Goal: Complete application form

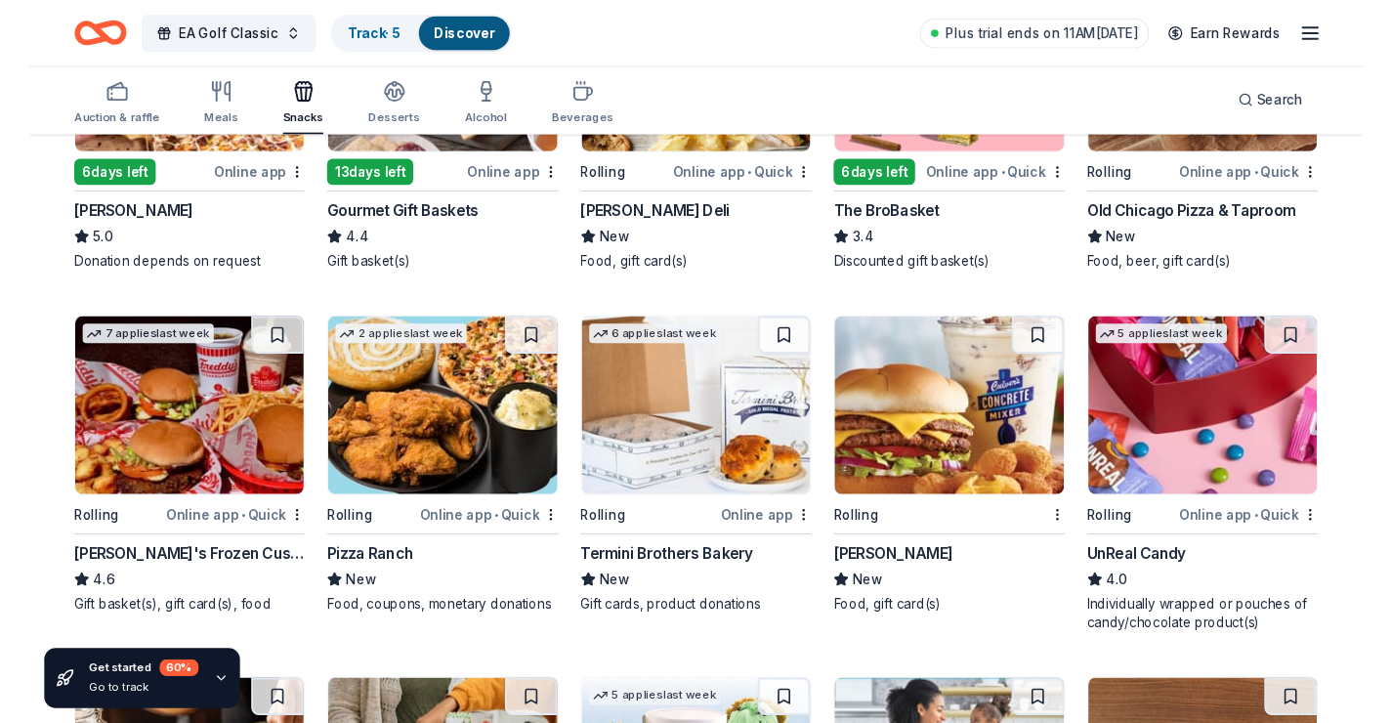
scroll to position [393, 0]
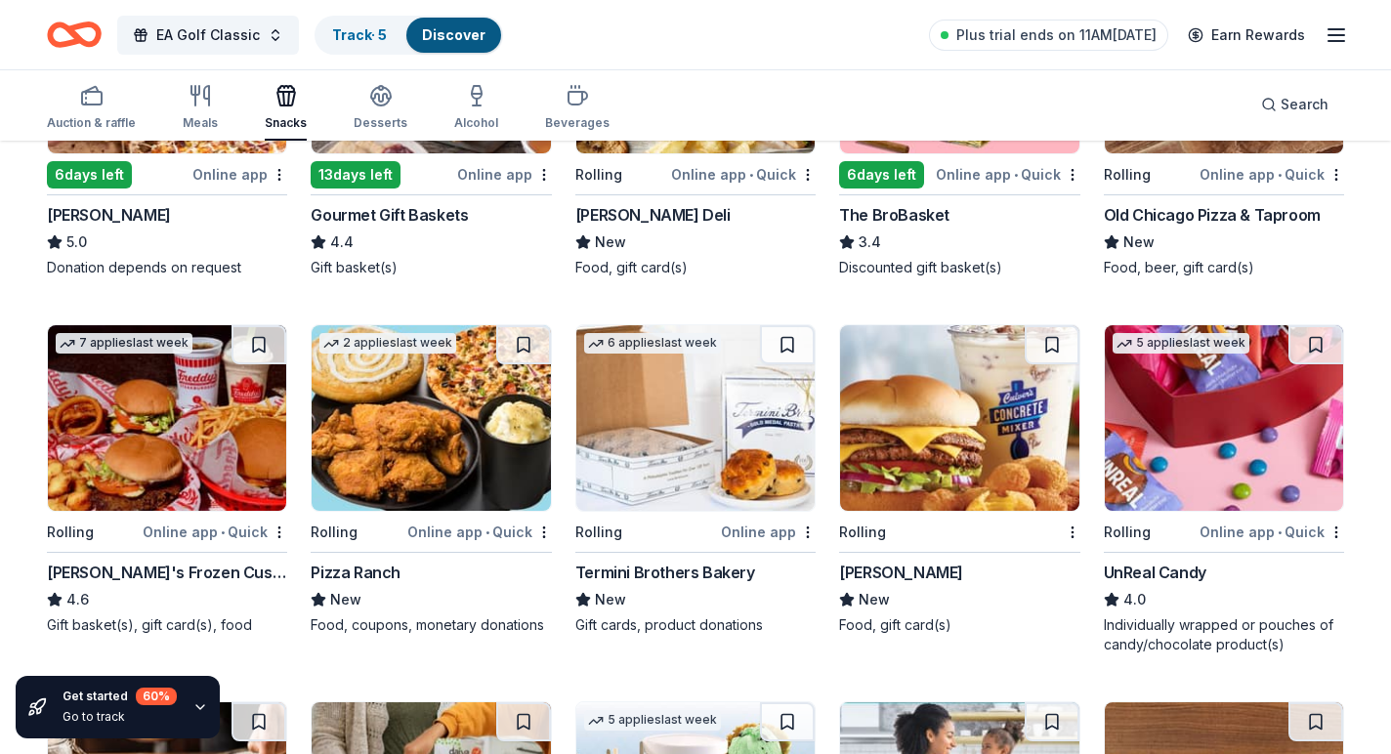
click at [903, 463] on img at bounding box center [959, 418] width 238 height 186
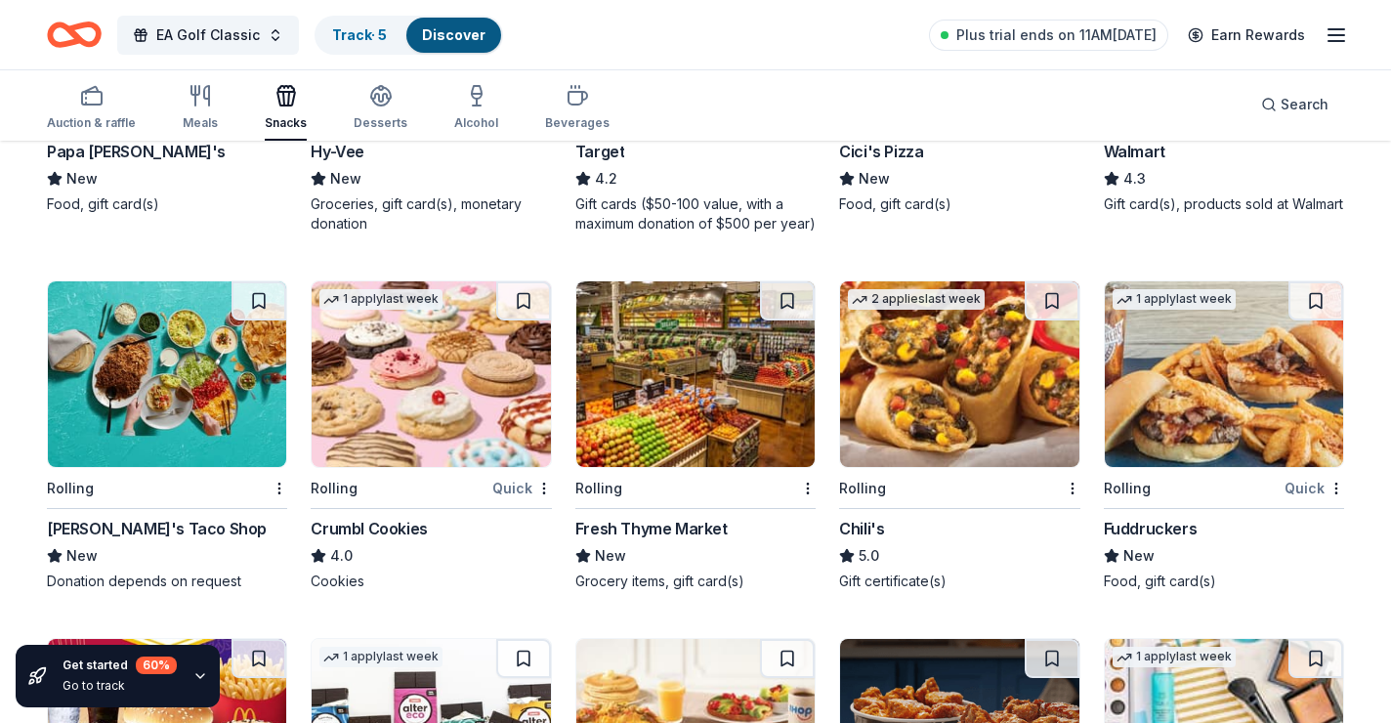
scroll to position [1604, 0]
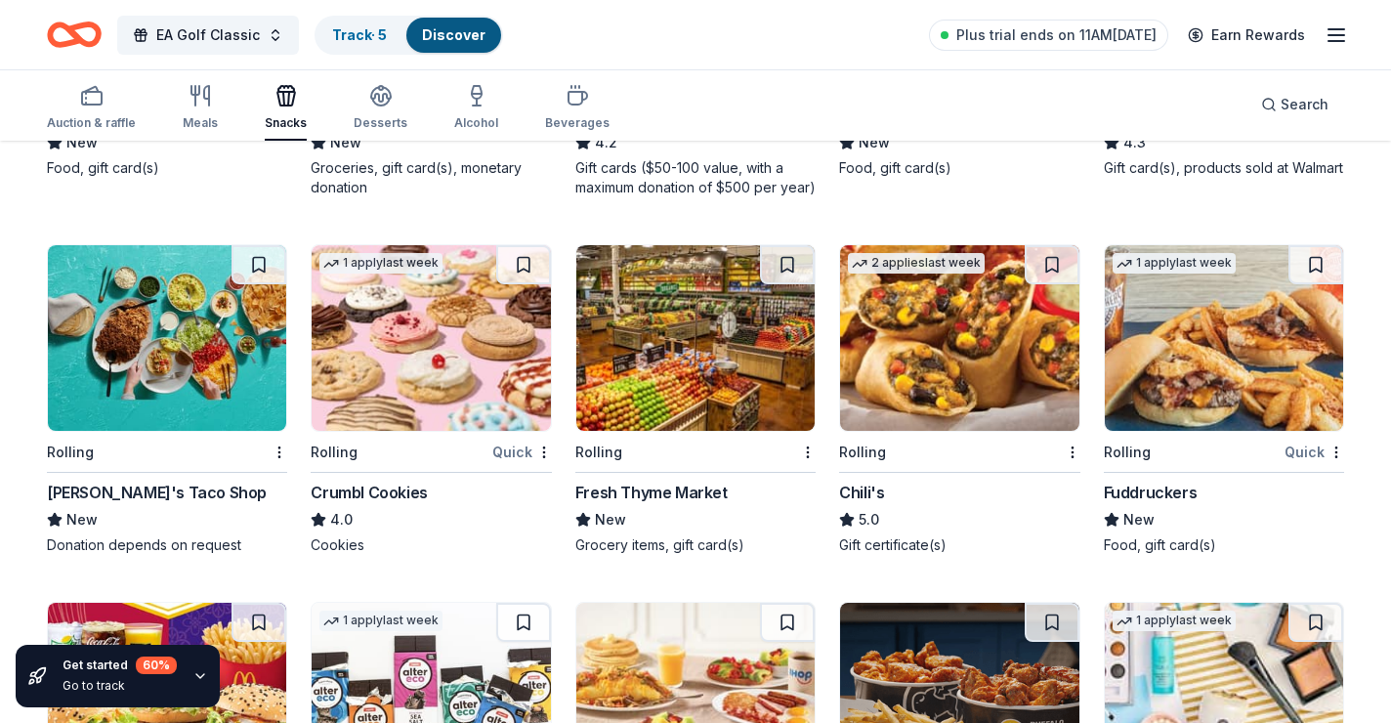
click at [356, 317] on img at bounding box center [431, 338] width 238 height 186
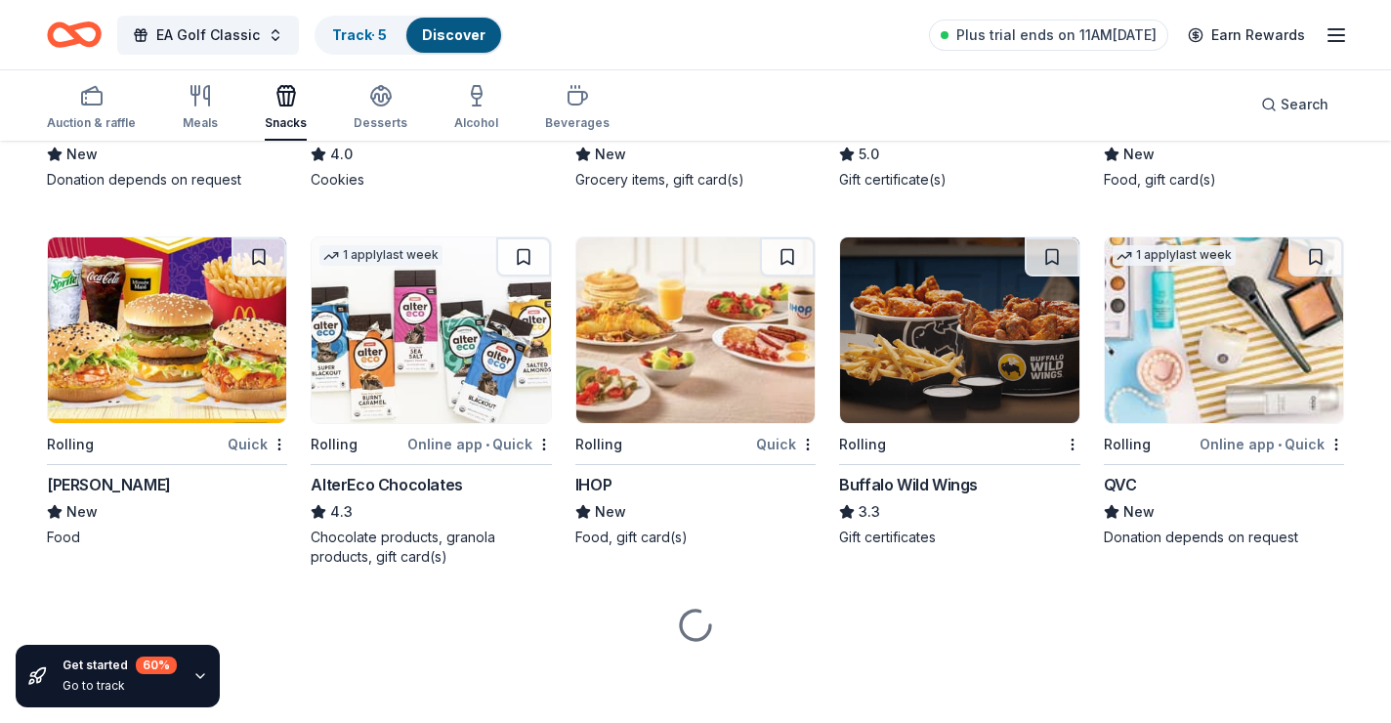
scroll to position [1970, 0]
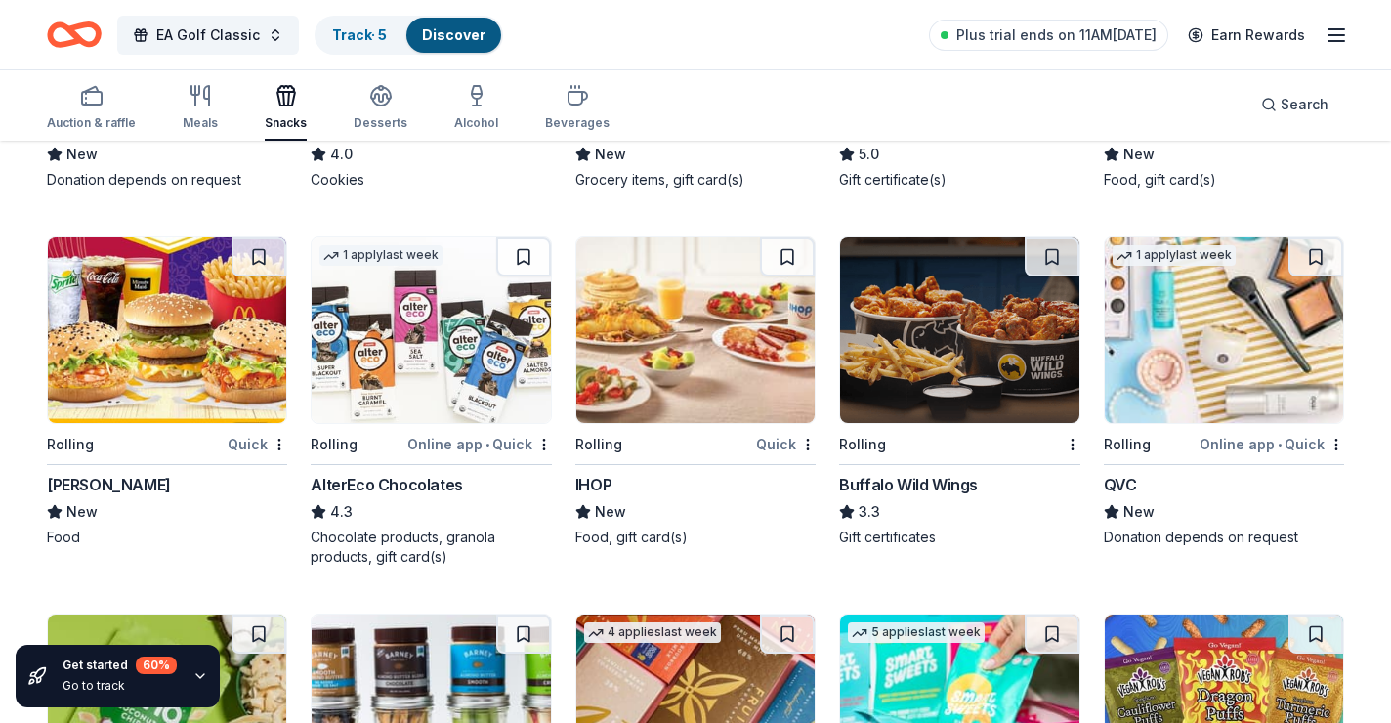
click at [680, 357] on img at bounding box center [696, 330] width 238 height 186
click at [395, 284] on img at bounding box center [431, 330] width 238 height 186
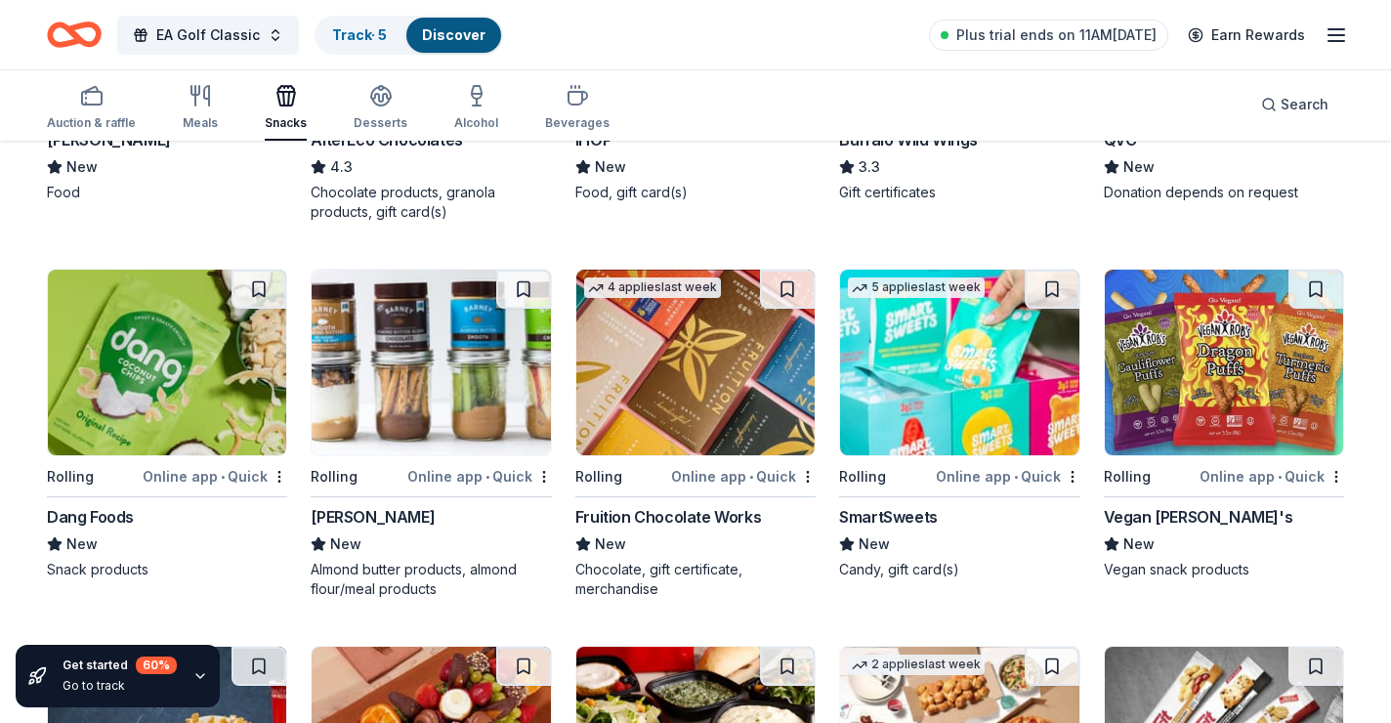
click at [452, 426] on img at bounding box center [431, 363] width 238 height 186
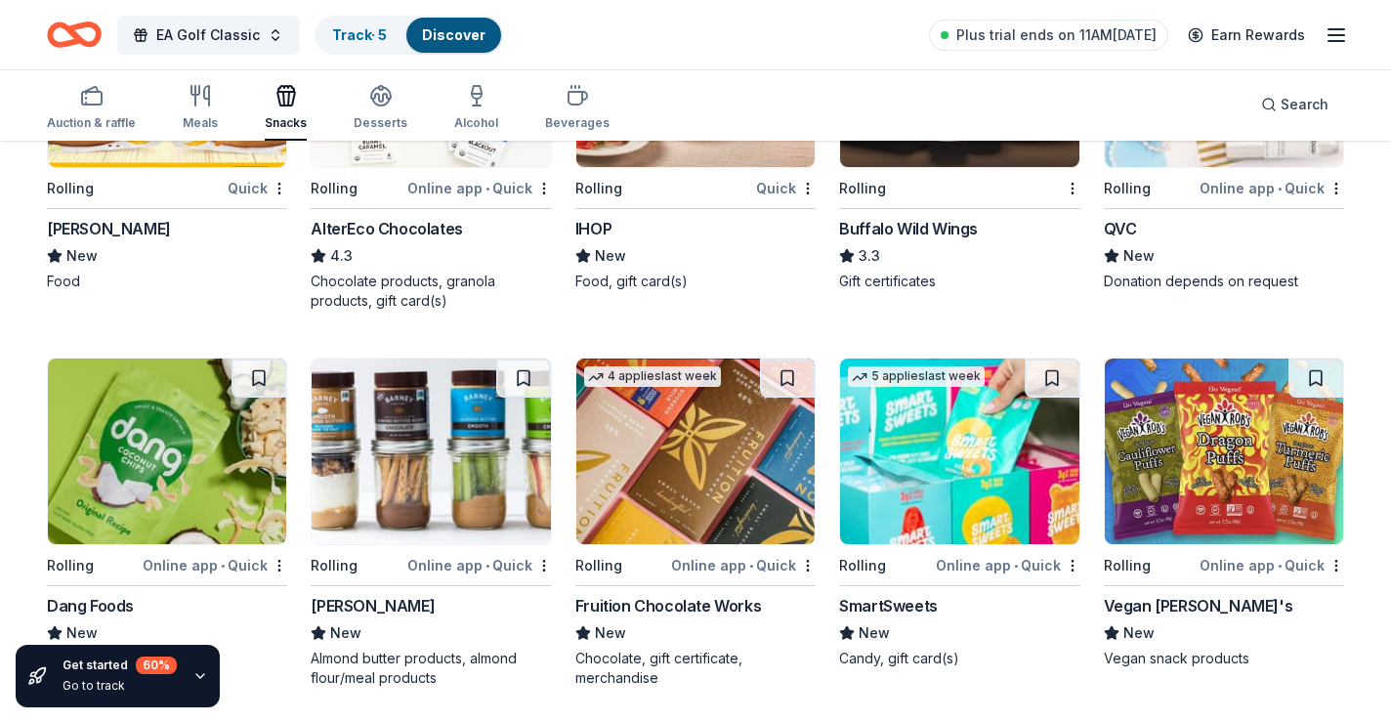
scroll to position [2173, 0]
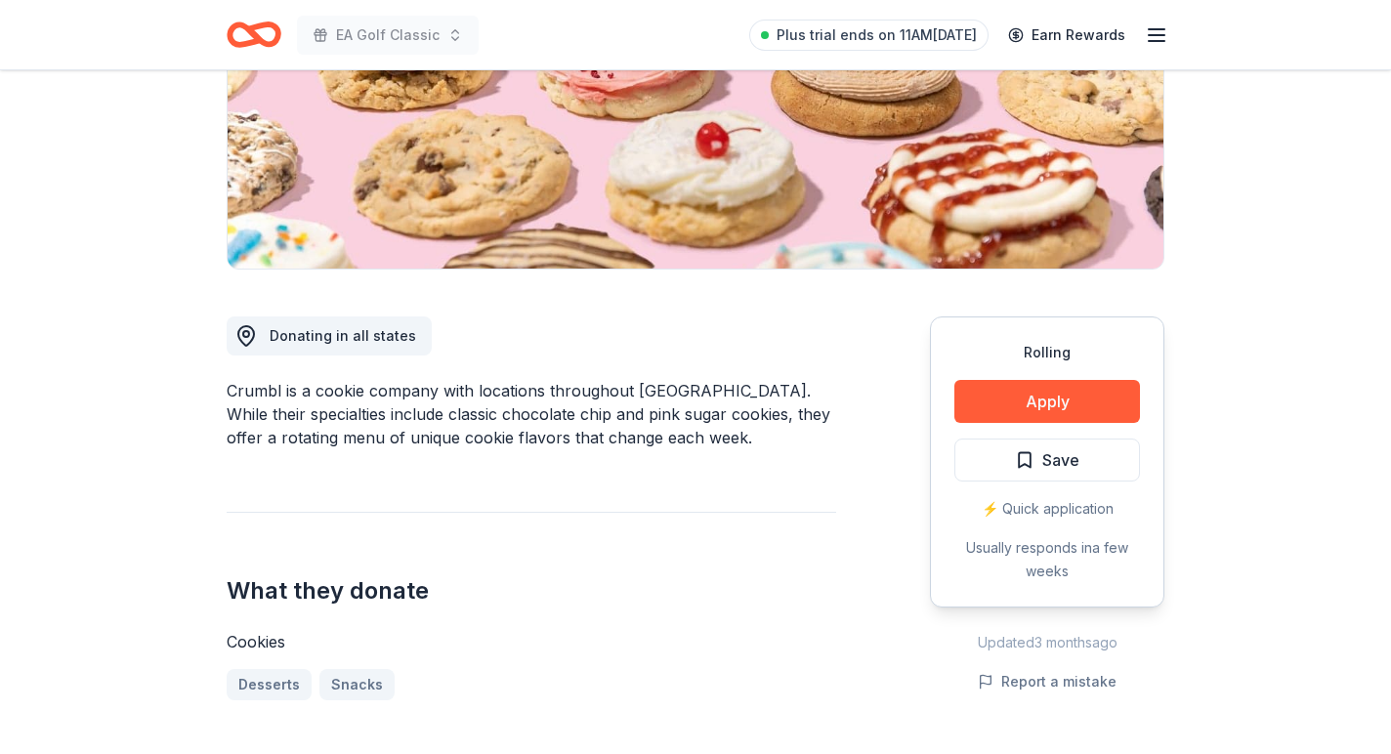
scroll to position [323, 0]
click at [1089, 401] on button "Apply" at bounding box center [1048, 402] width 186 height 43
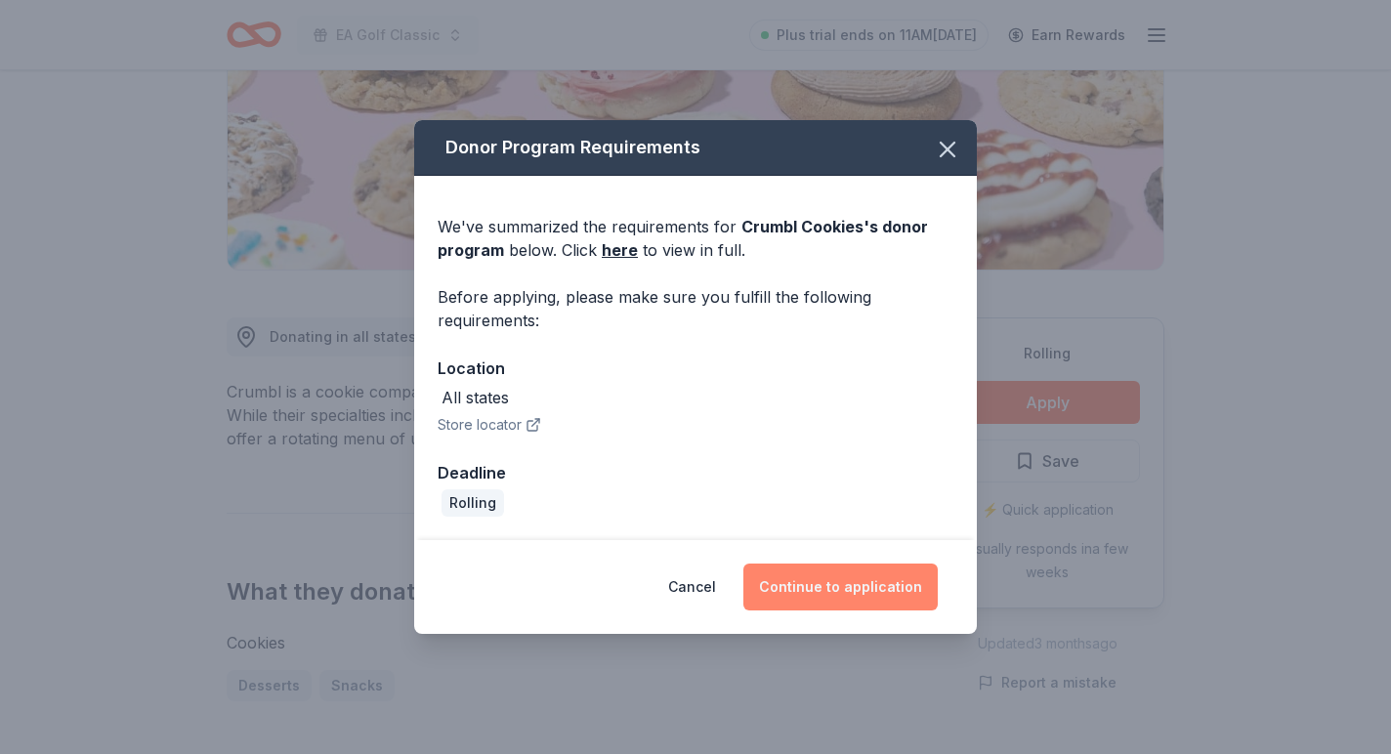
click at [898, 591] on button "Continue to application" at bounding box center [841, 587] width 194 height 47
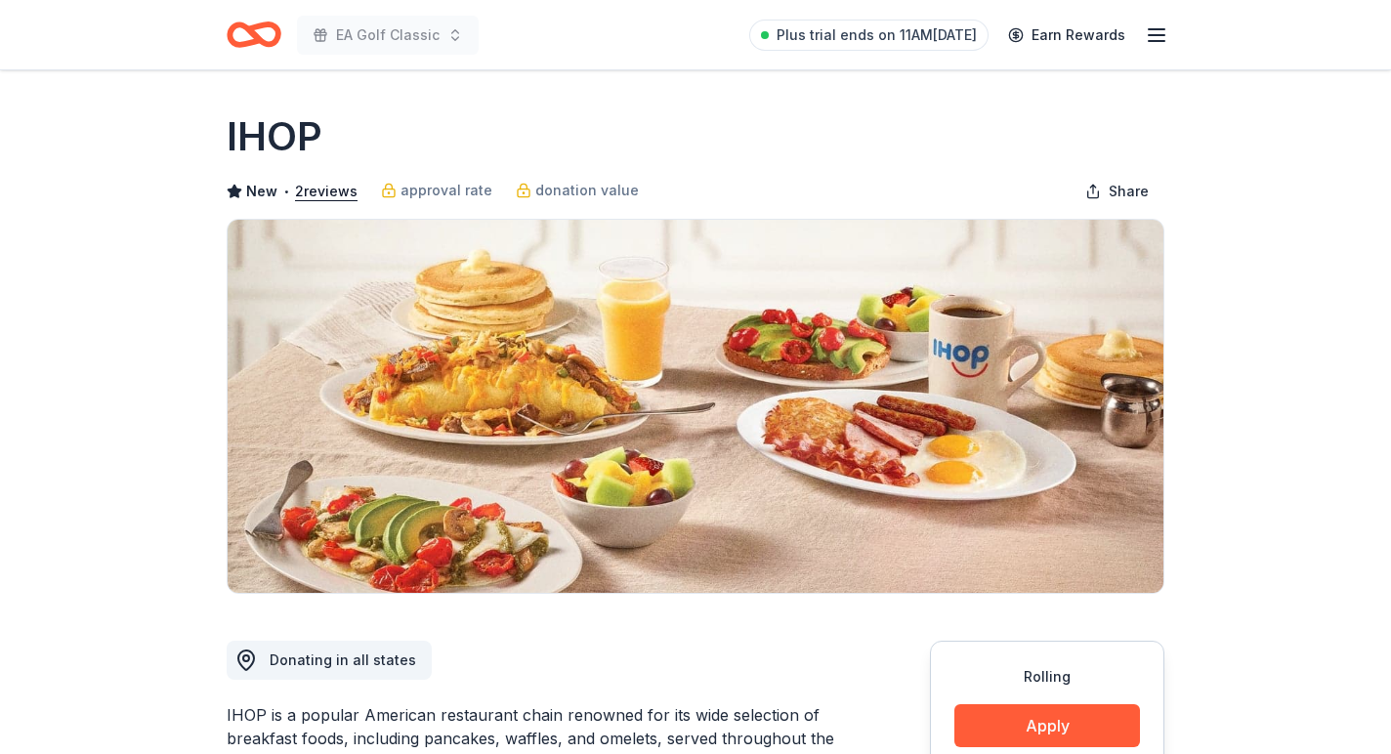
scroll to position [131, 0]
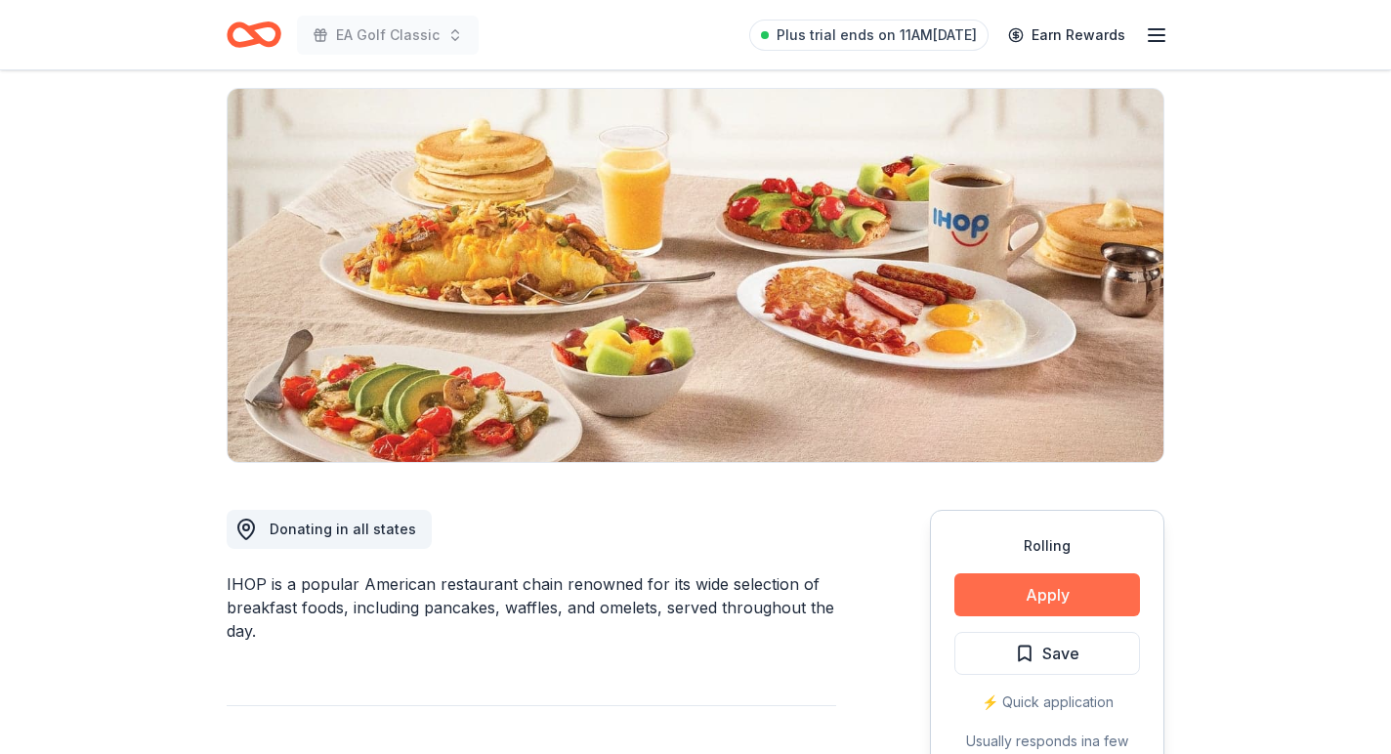
click at [977, 586] on button "Apply" at bounding box center [1048, 595] width 186 height 43
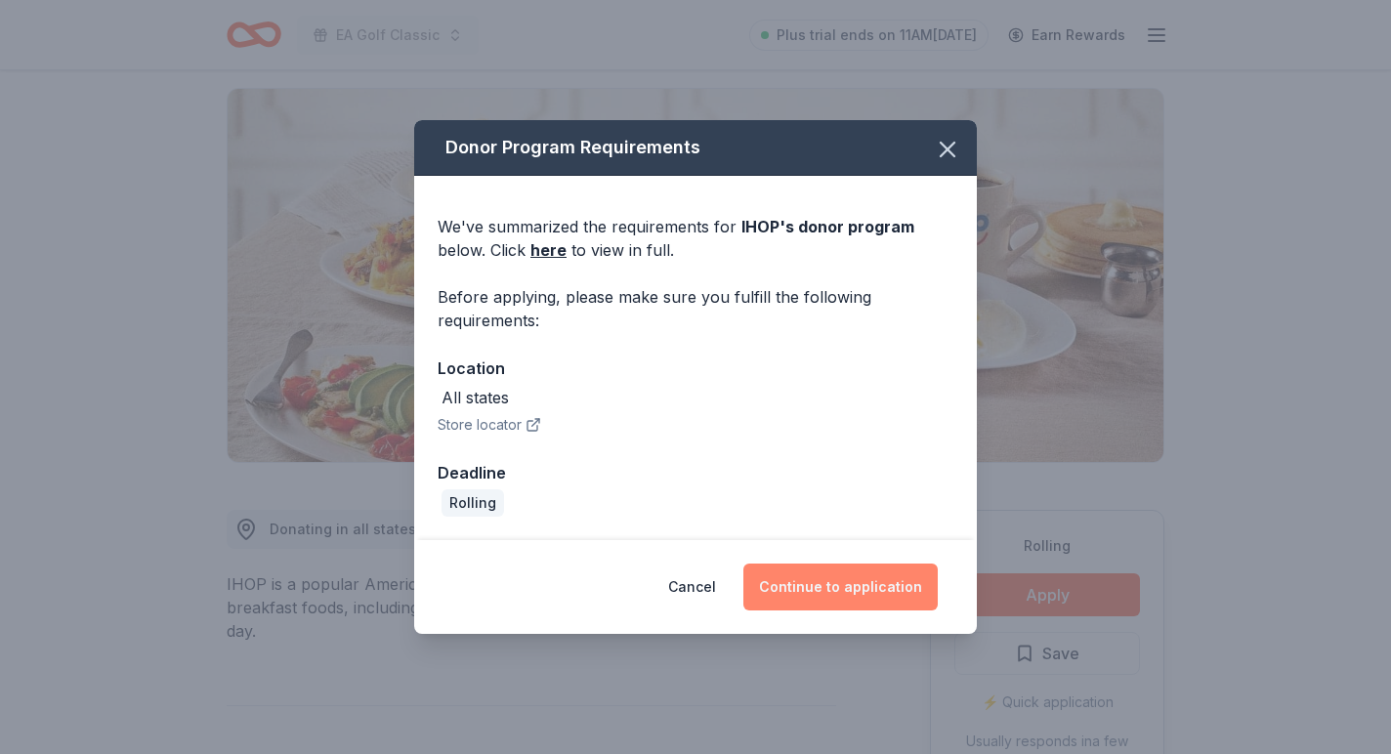
click at [897, 582] on button "Continue to application" at bounding box center [841, 587] width 194 height 47
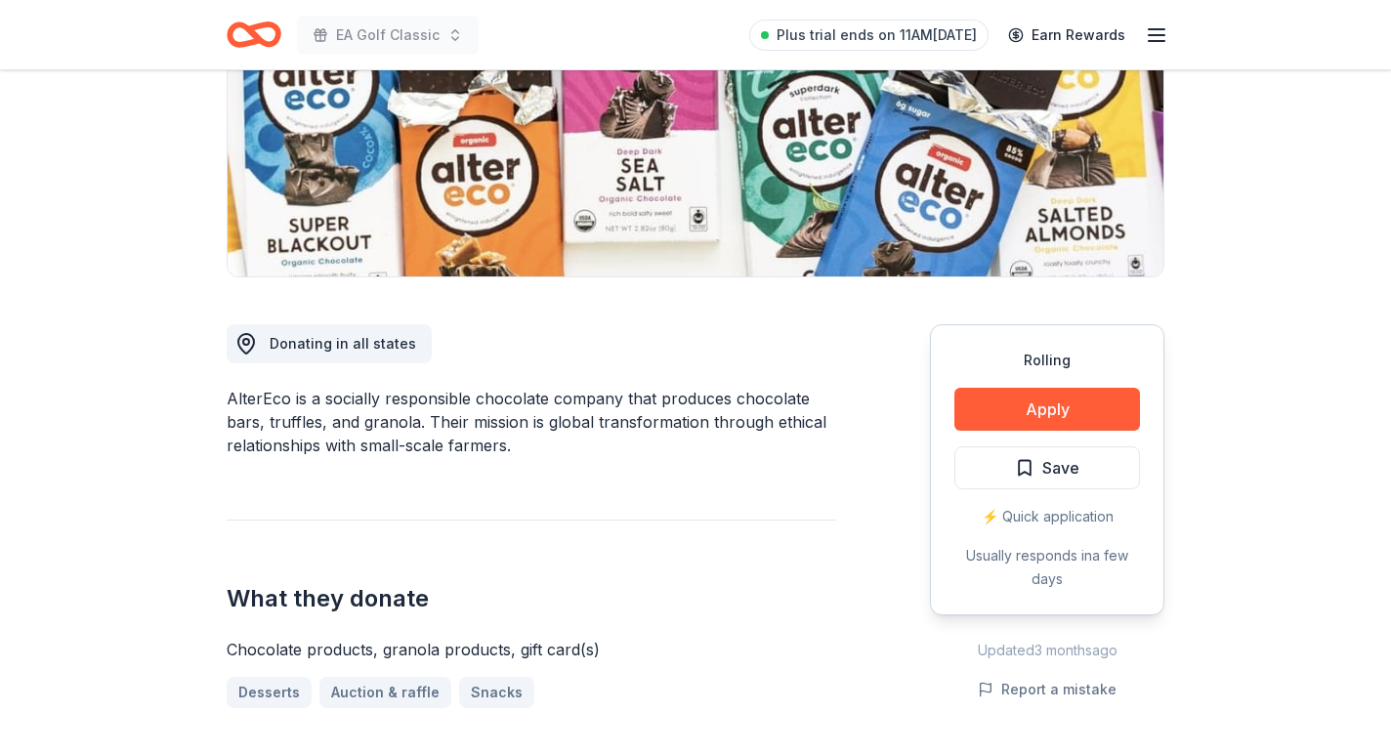
scroll to position [315, 0]
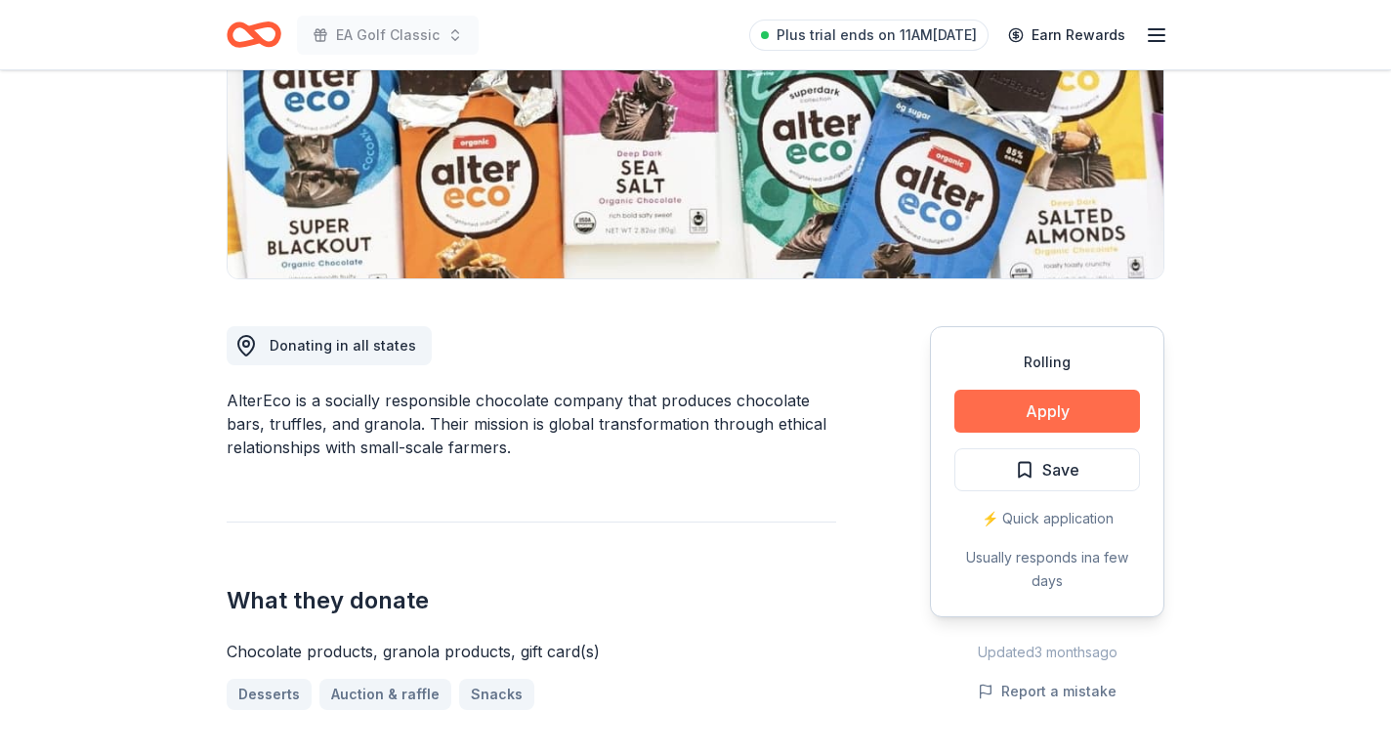
click at [1089, 404] on button "Apply" at bounding box center [1048, 411] width 186 height 43
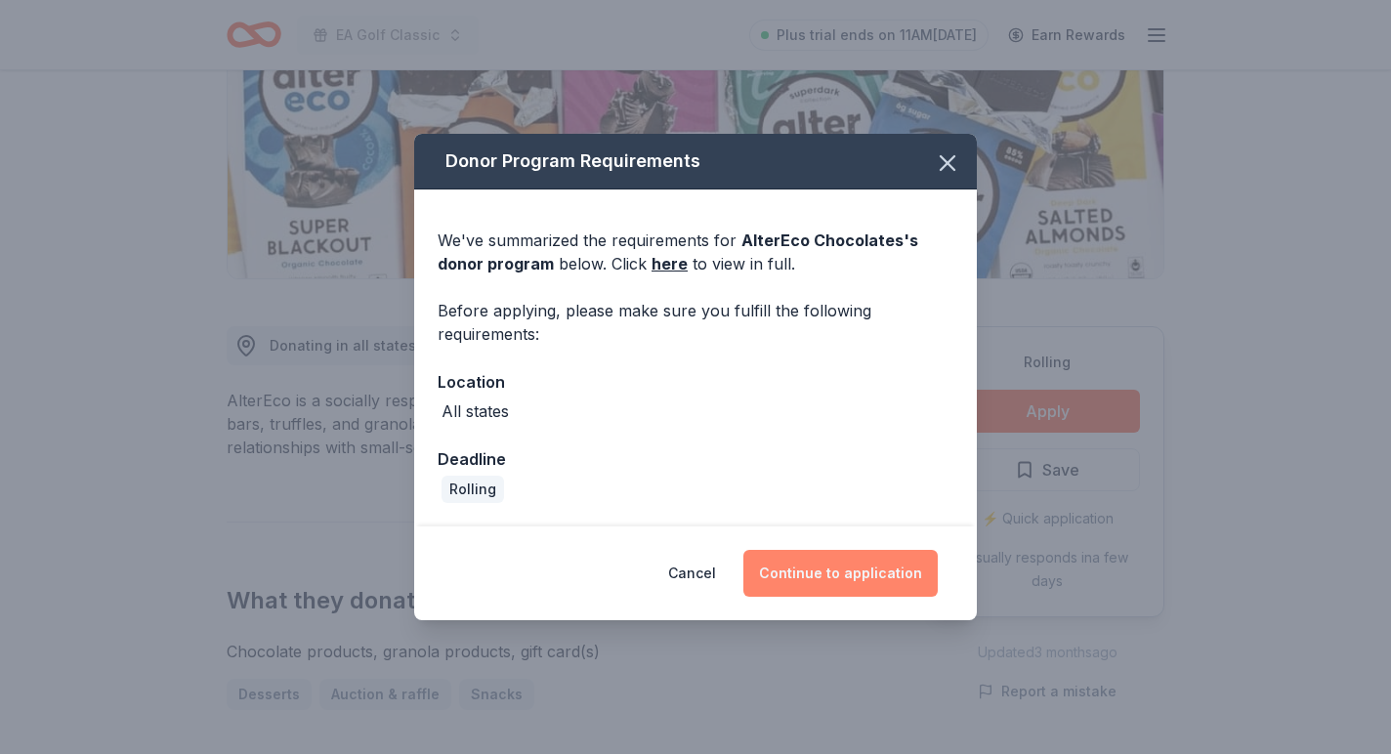
click at [904, 578] on button "Continue to application" at bounding box center [841, 573] width 194 height 47
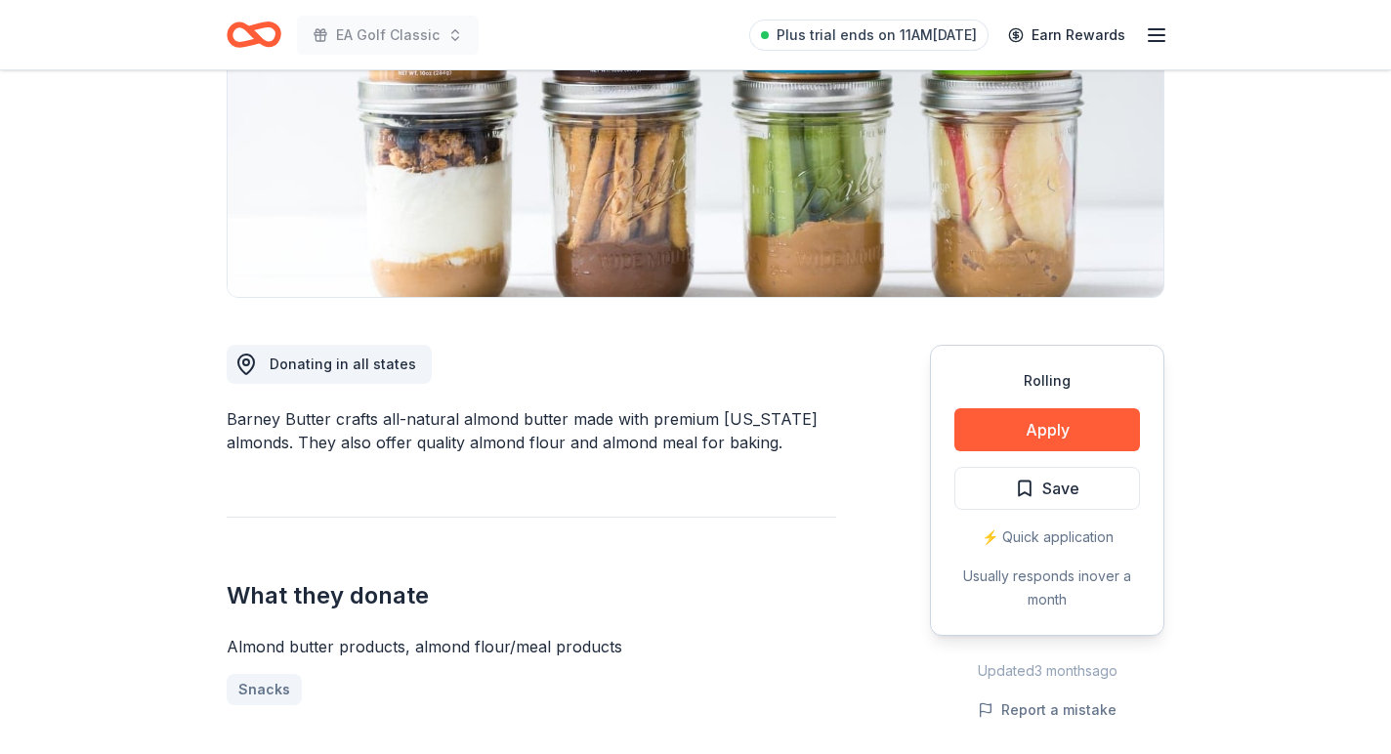
scroll to position [302, 0]
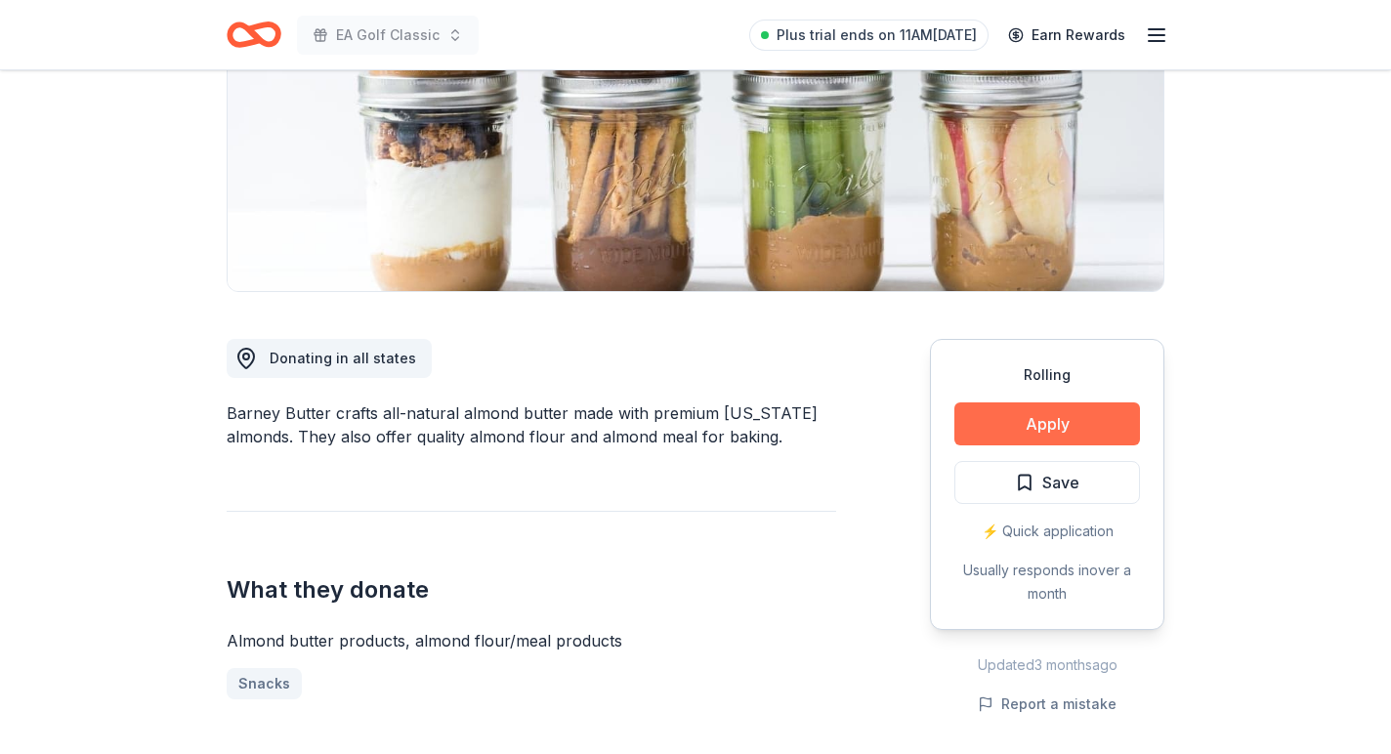
click at [1084, 438] on button "Apply" at bounding box center [1048, 424] width 186 height 43
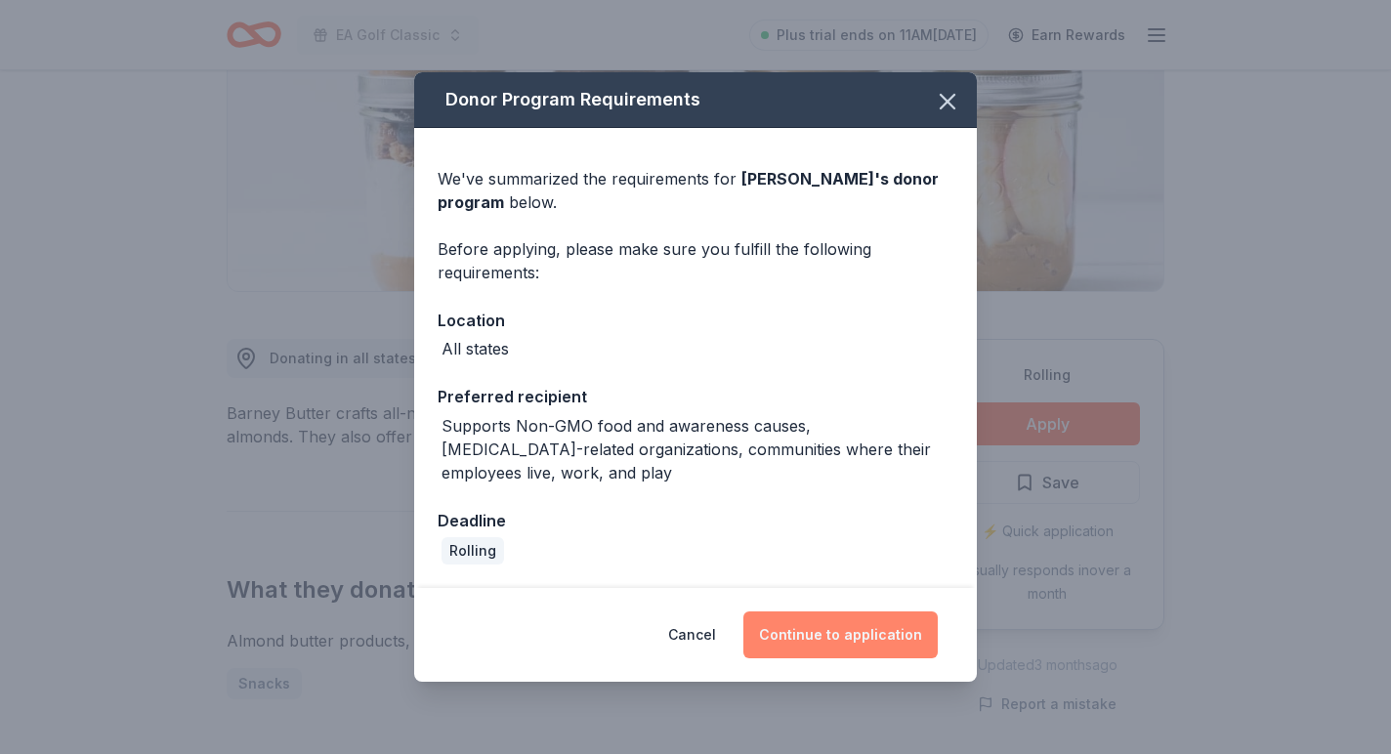
click at [863, 626] on button "Continue to application" at bounding box center [841, 635] width 194 height 47
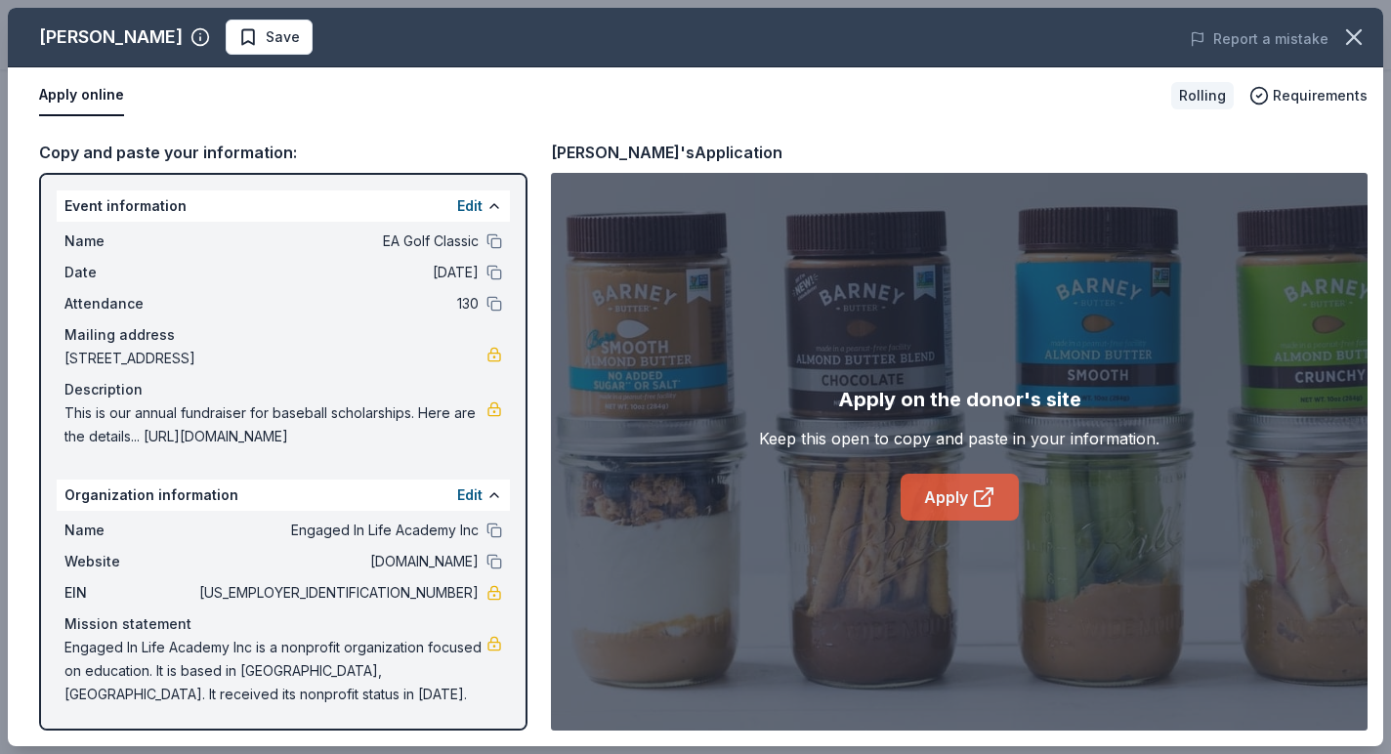
click at [972, 486] on icon at bounding box center [983, 497] width 23 height 23
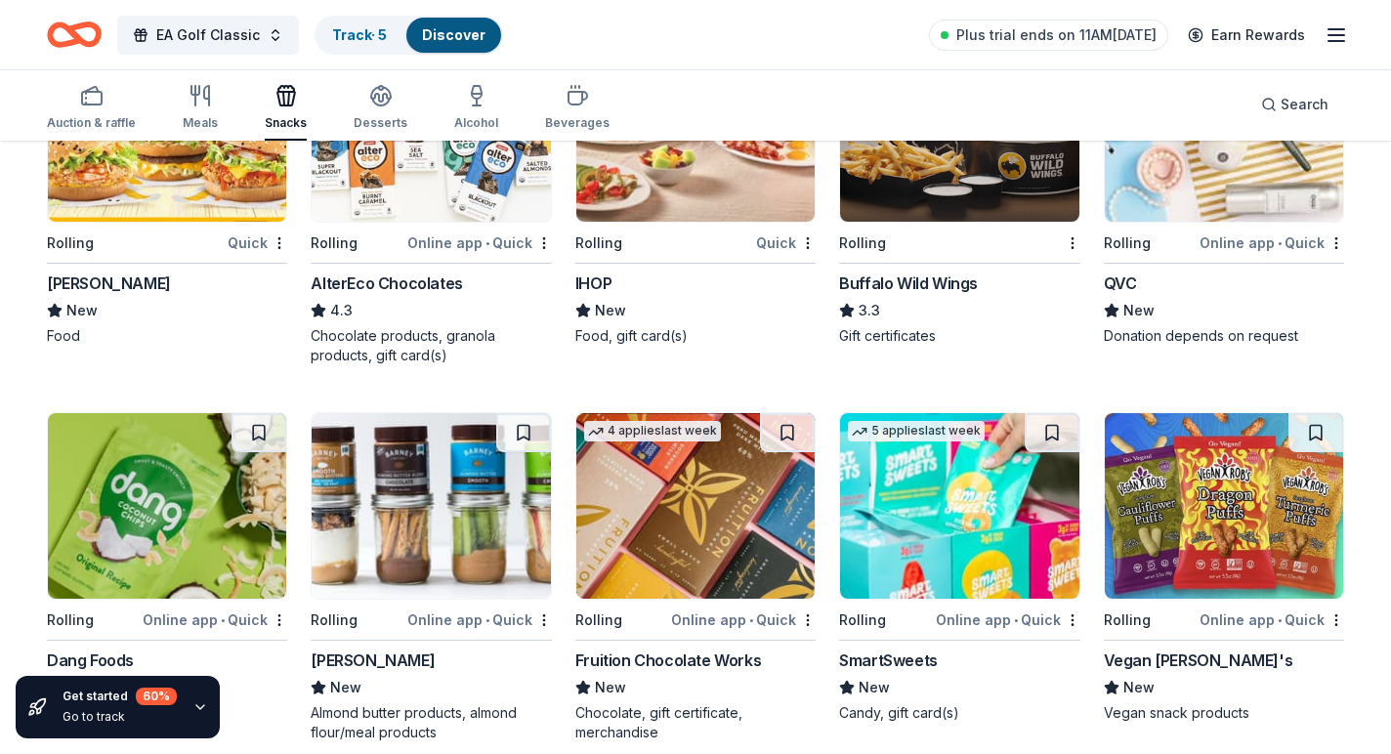
scroll to position [2179, 0]
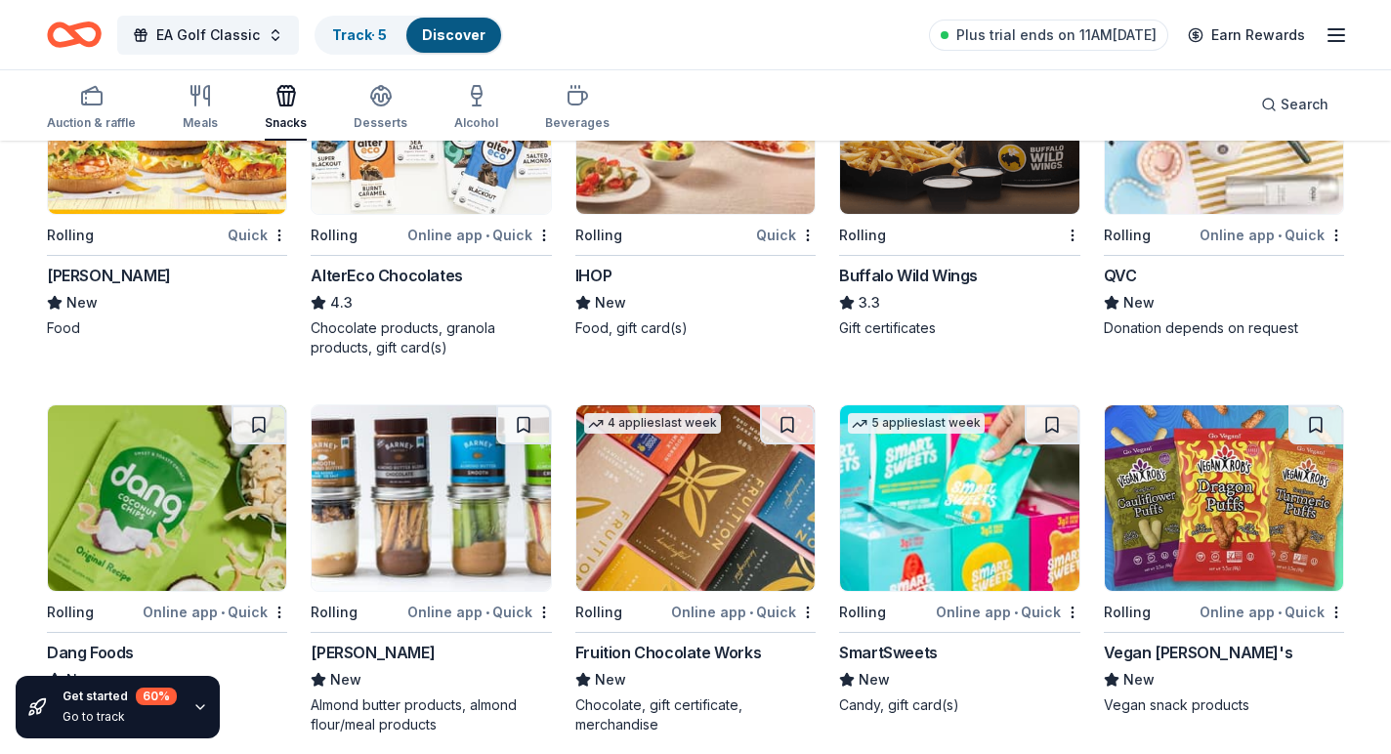
click at [1018, 467] on img at bounding box center [959, 499] width 238 height 186
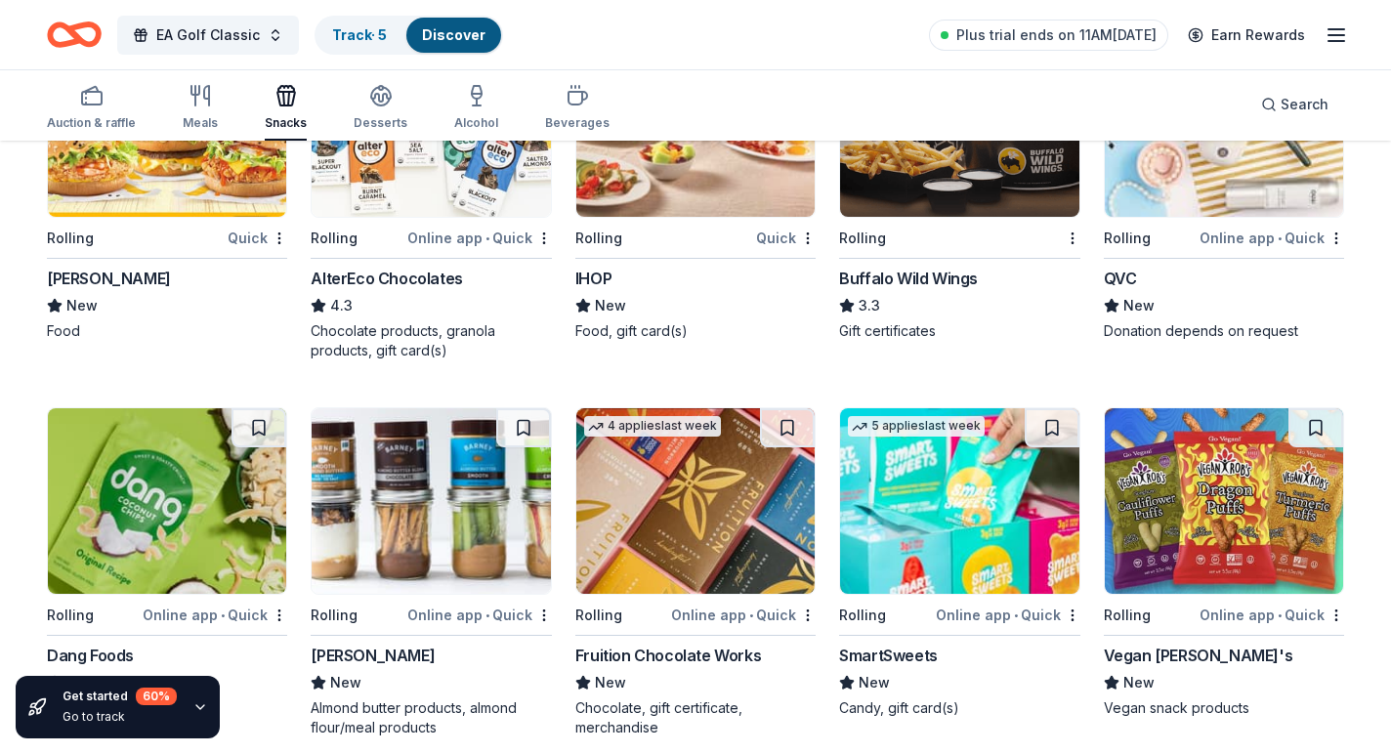
scroll to position [2176, 0]
click at [648, 492] on img at bounding box center [696, 501] width 238 height 186
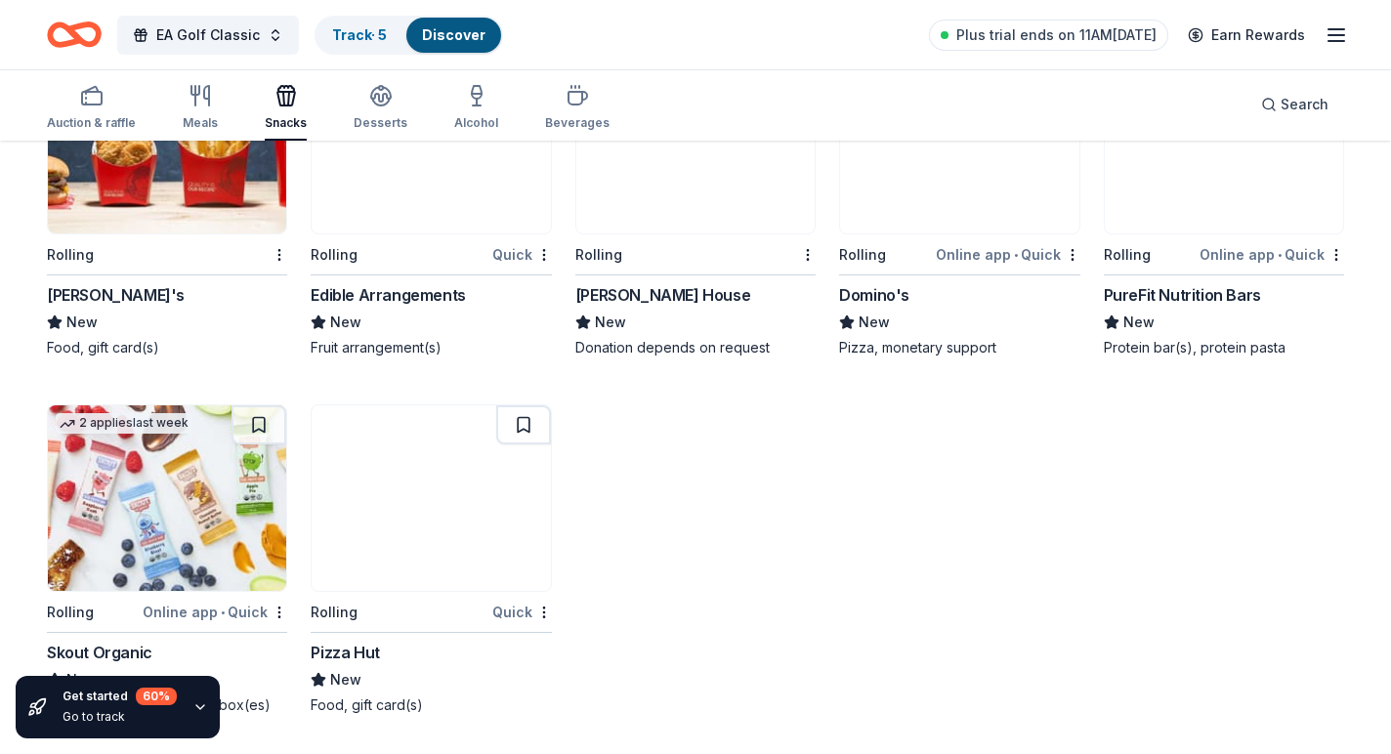
scroll to position [2914, 0]
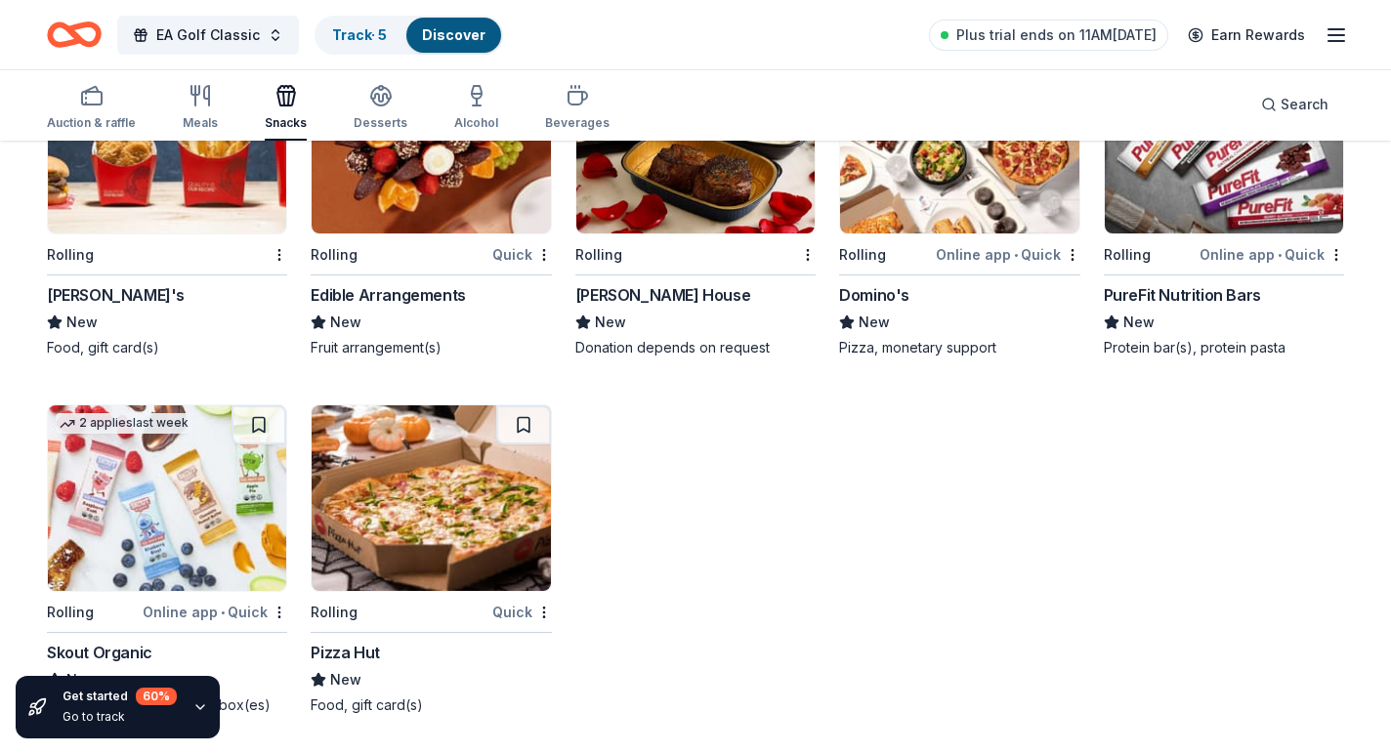
click at [235, 510] on img at bounding box center [167, 499] width 238 height 186
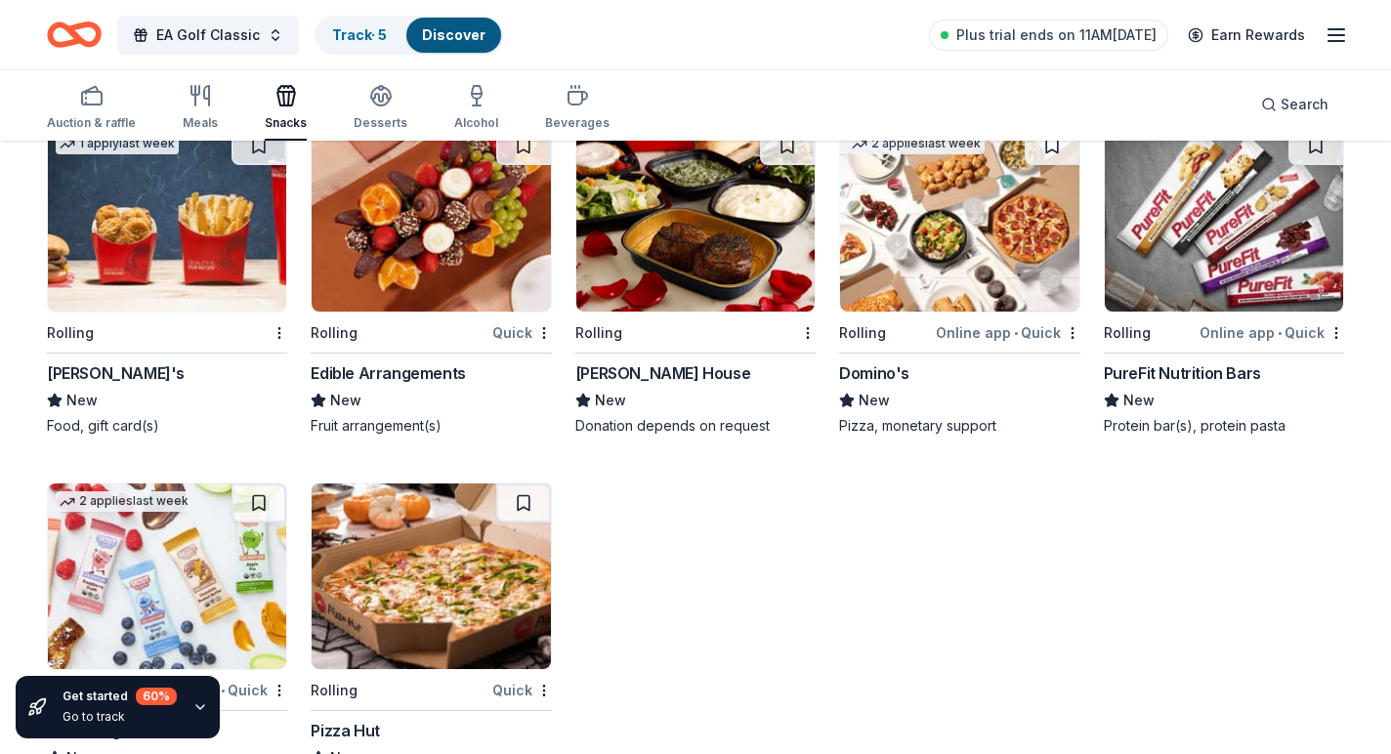
scroll to position [2836, 0]
click at [249, 271] on img at bounding box center [167, 219] width 238 height 186
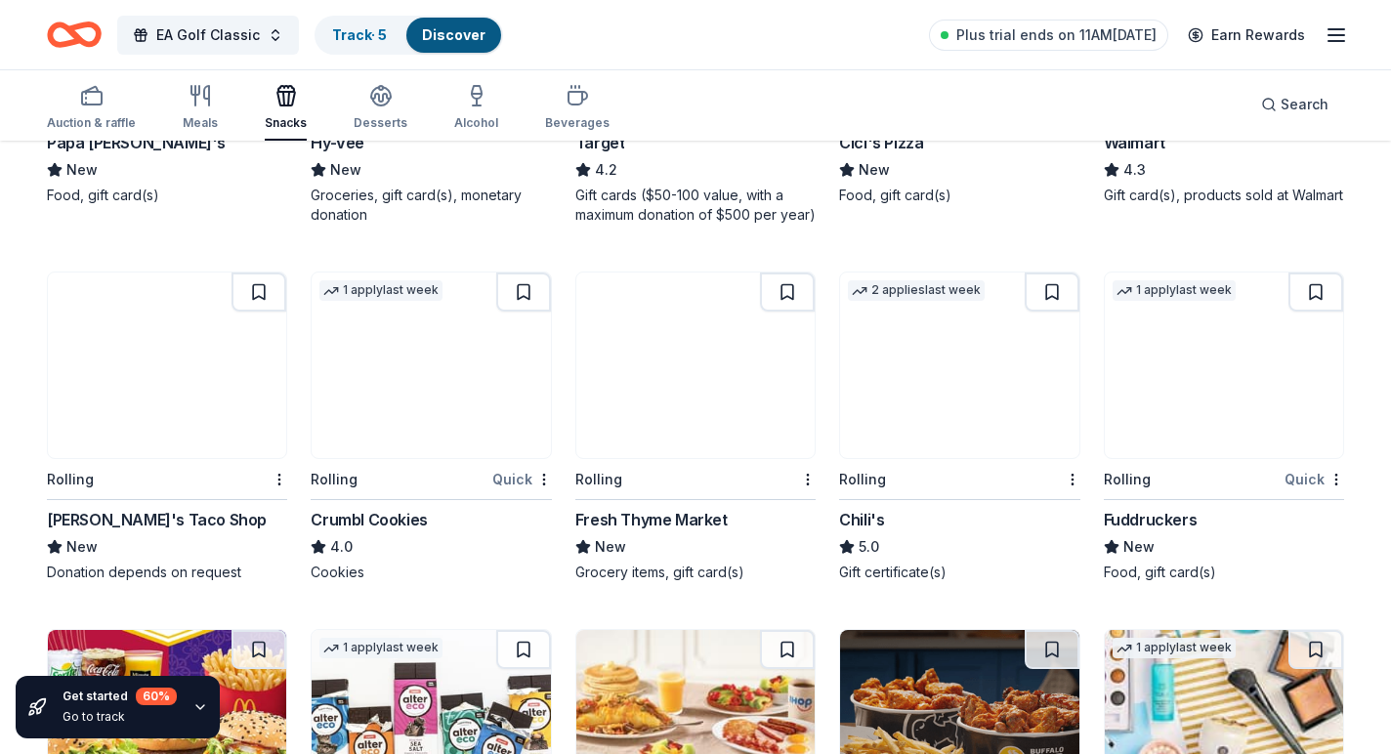
scroll to position [1468, 0]
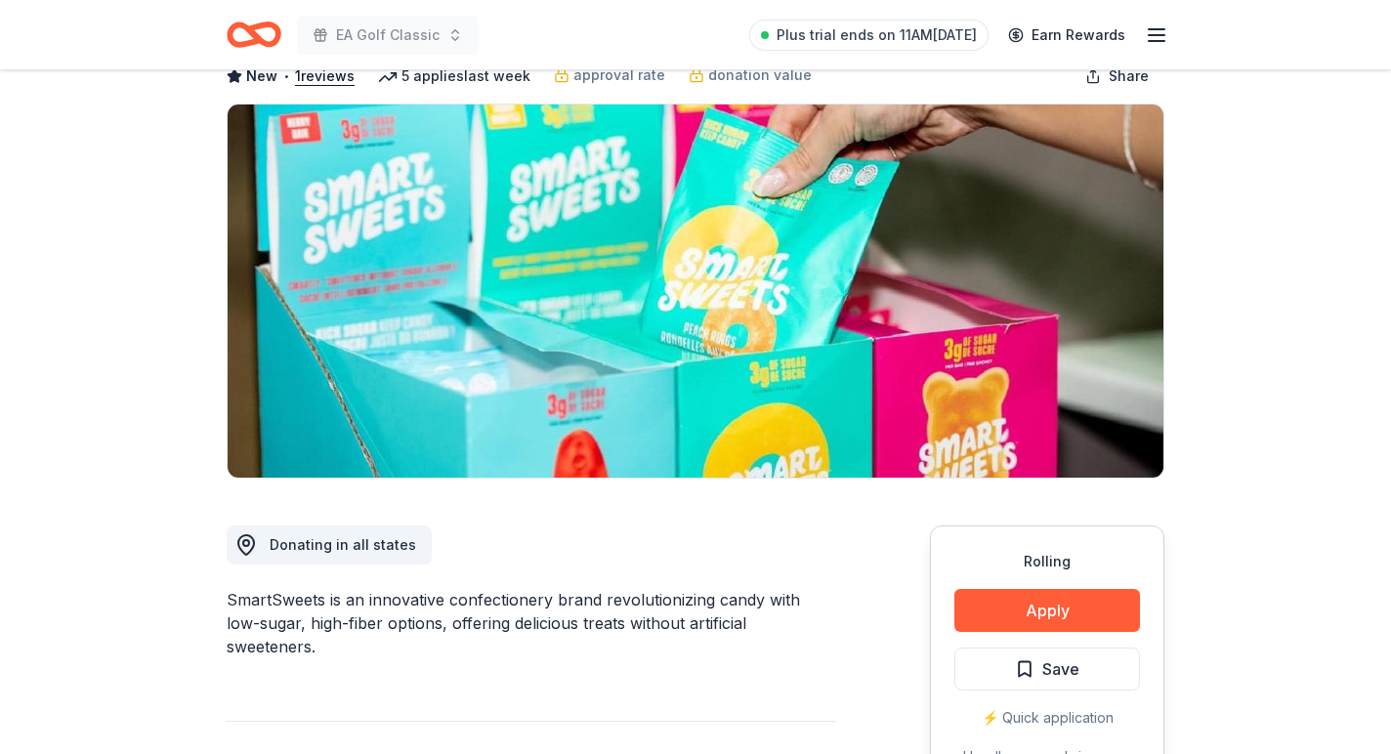
scroll to position [284, 0]
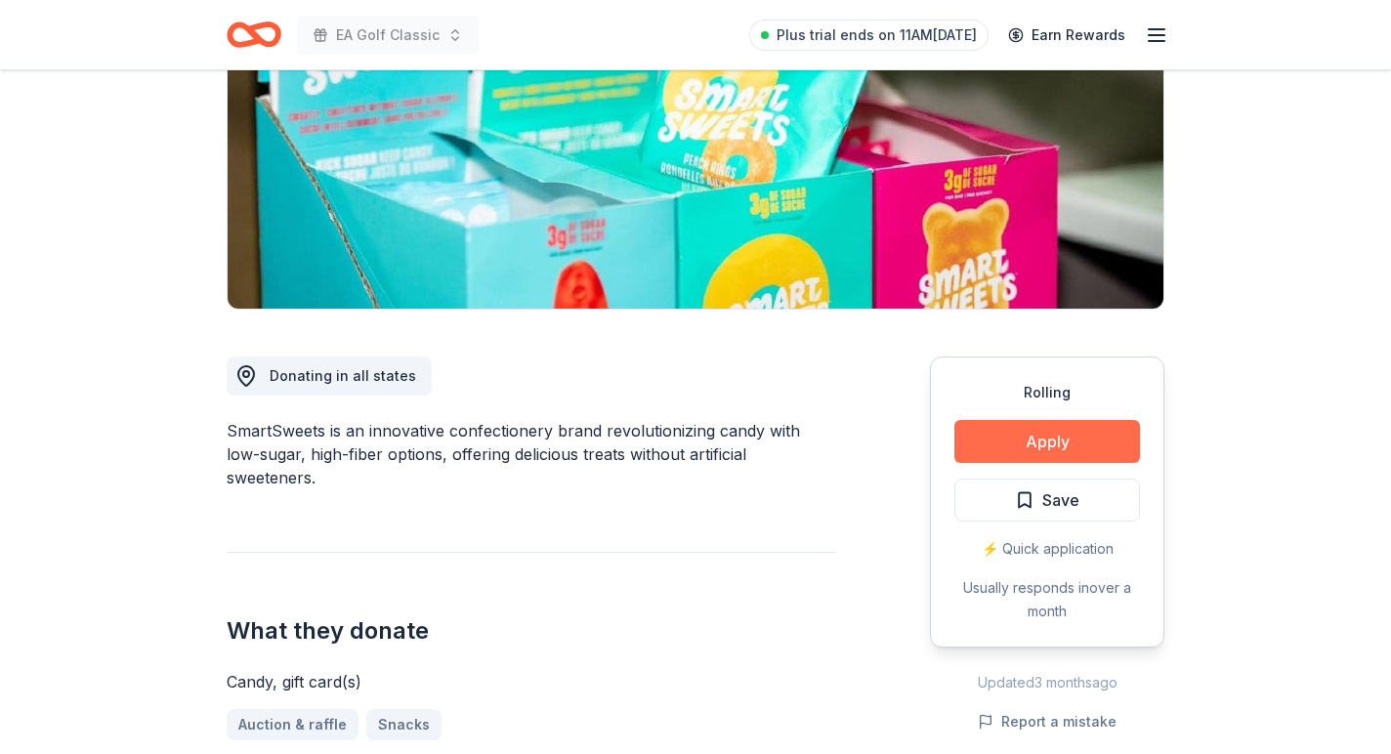
click at [1026, 449] on button "Apply" at bounding box center [1048, 441] width 186 height 43
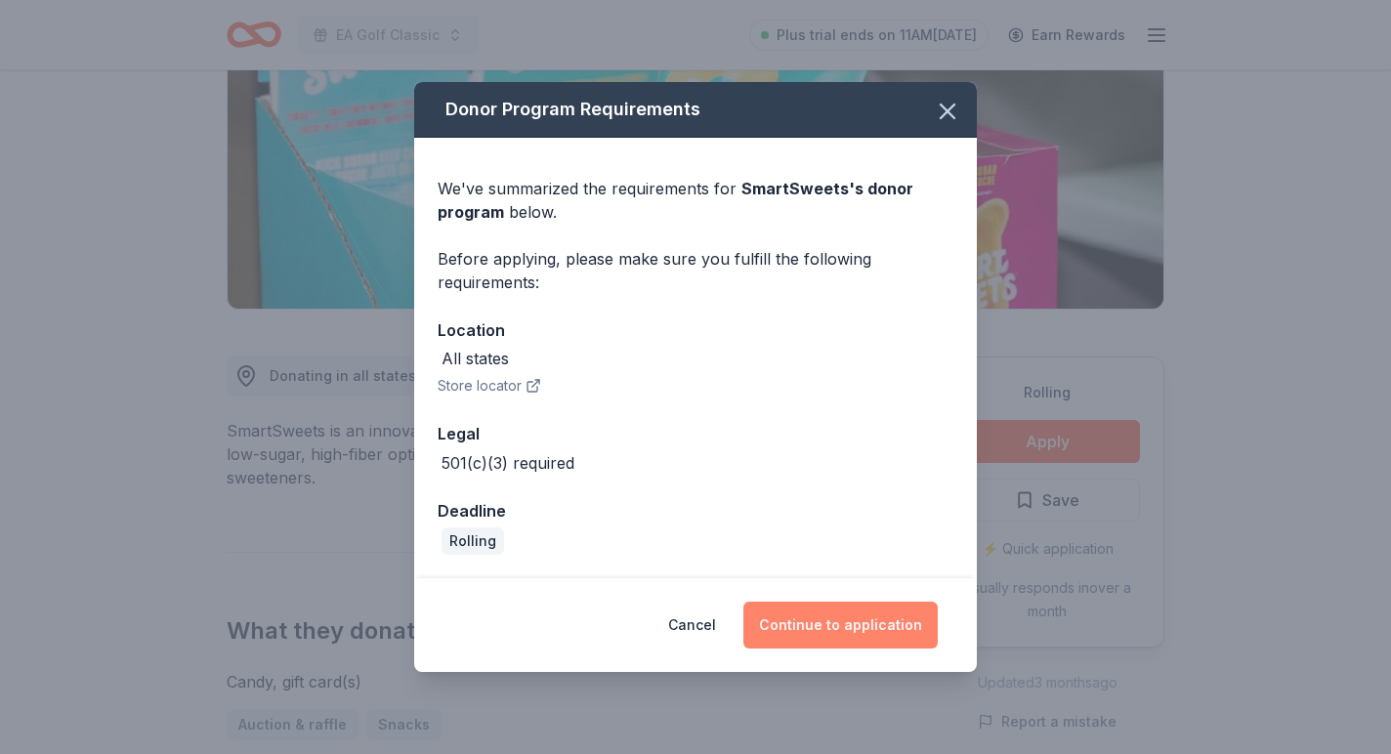
click at [875, 627] on button "Continue to application" at bounding box center [841, 625] width 194 height 47
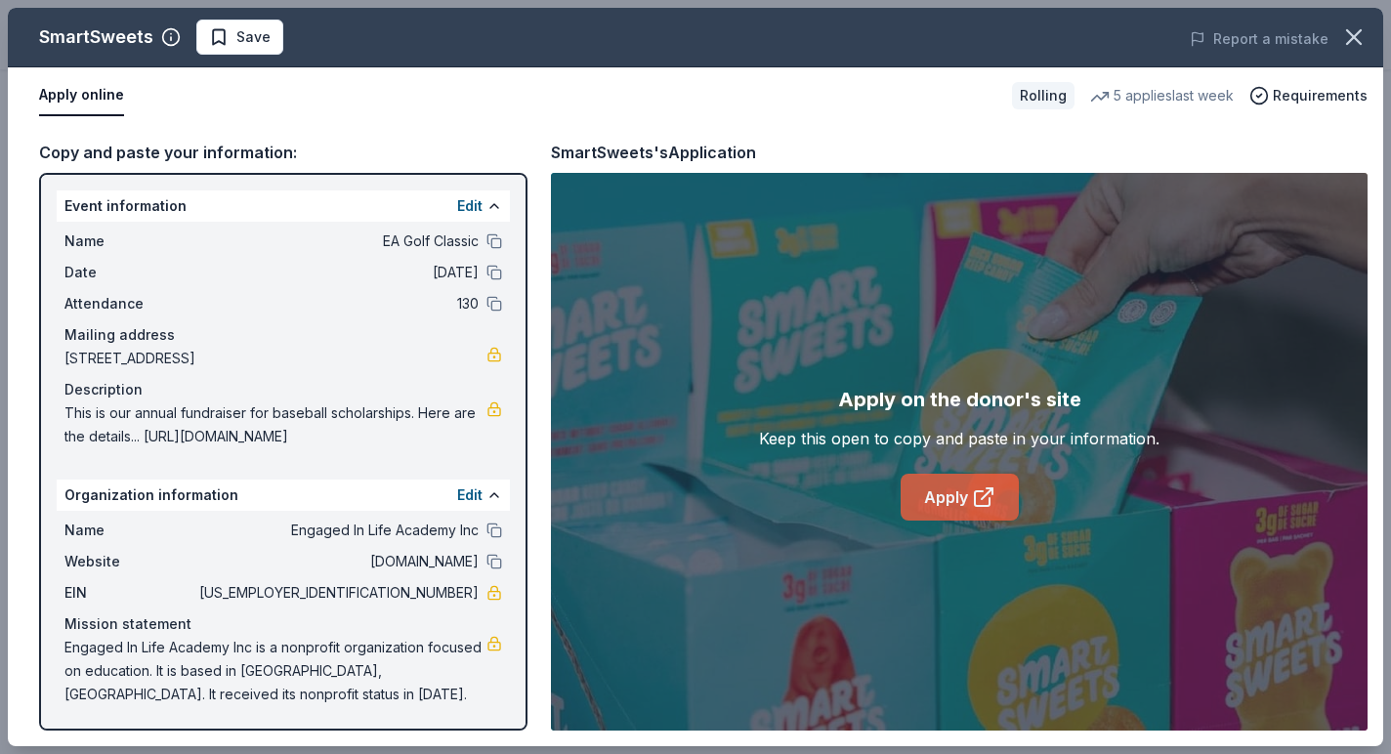
click at [975, 482] on link "Apply" at bounding box center [960, 497] width 118 height 47
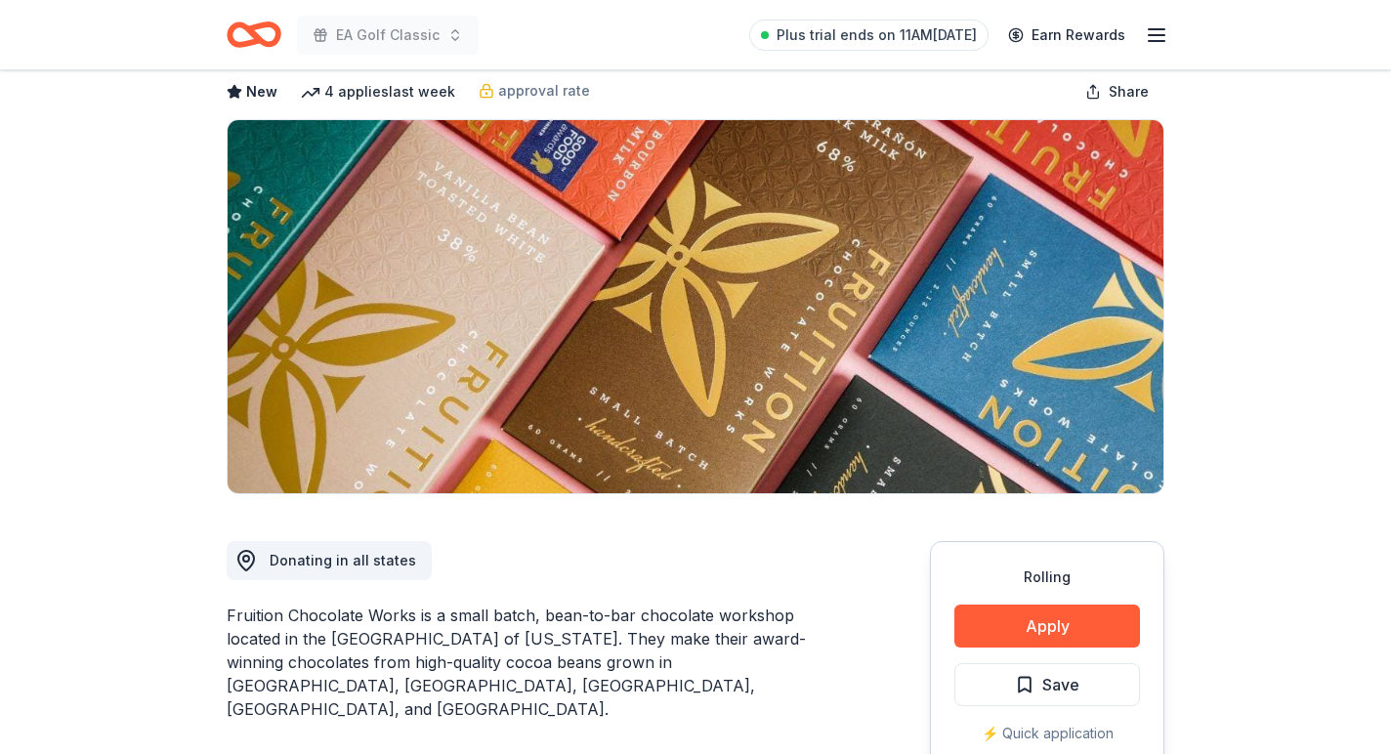
scroll to position [104, 0]
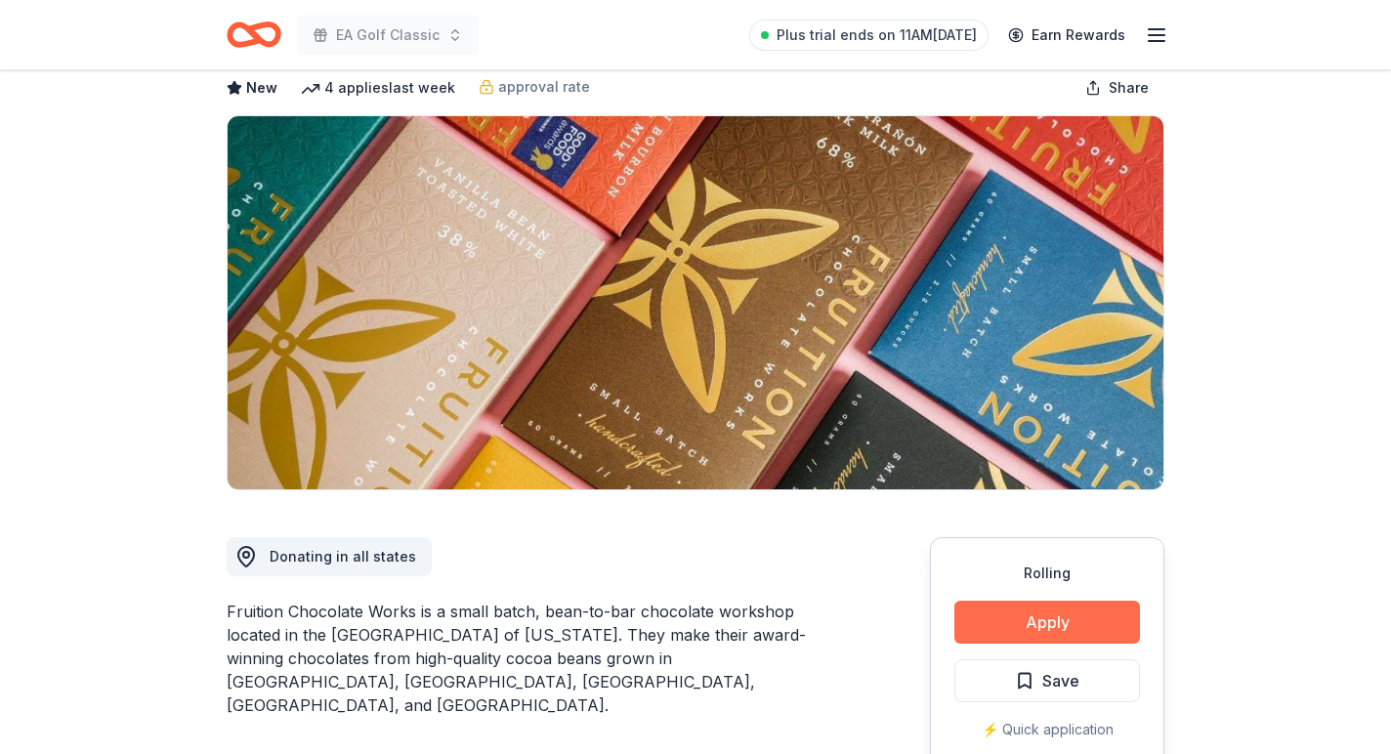
click at [1008, 632] on button "Apply" at bounding box center [1048, 622] width 186 height 43
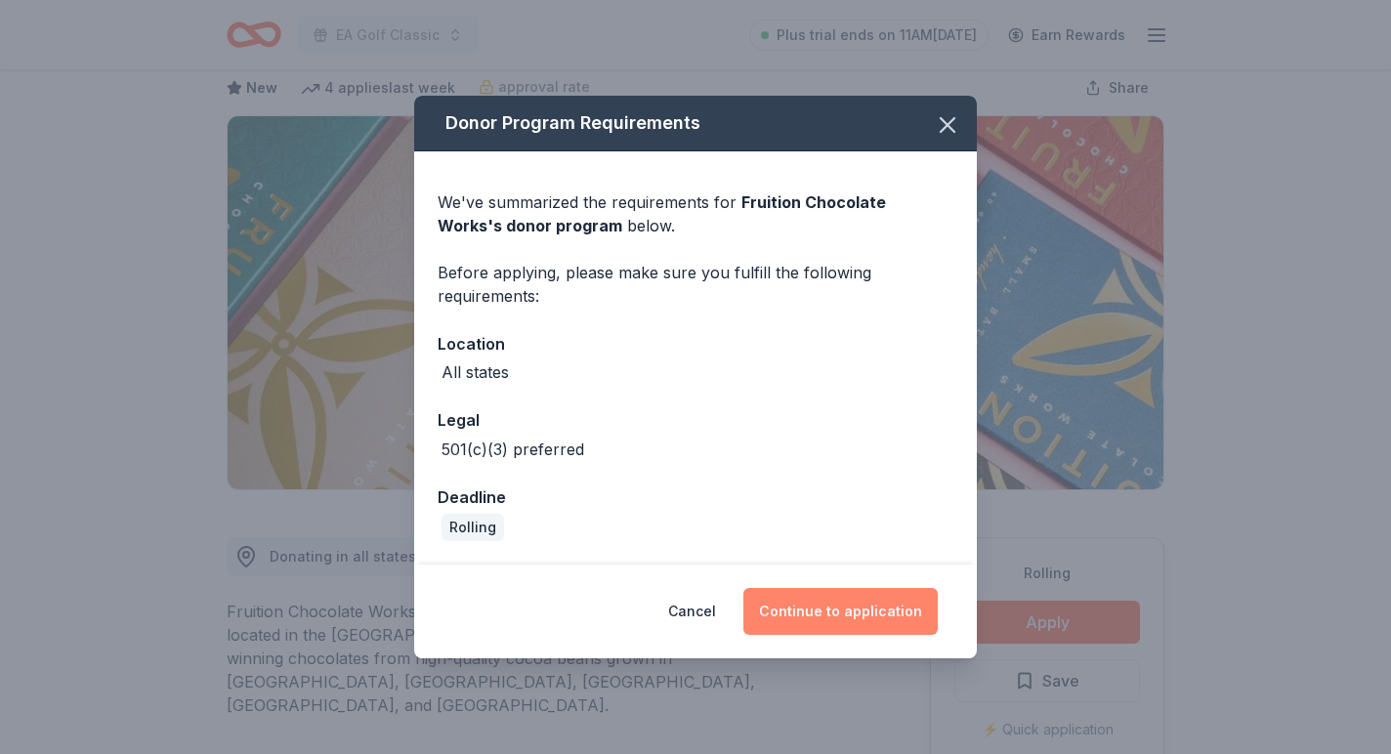
click at [842, 621] on button "Continue to application" at bounding box center [841, 611] width 194 height 47
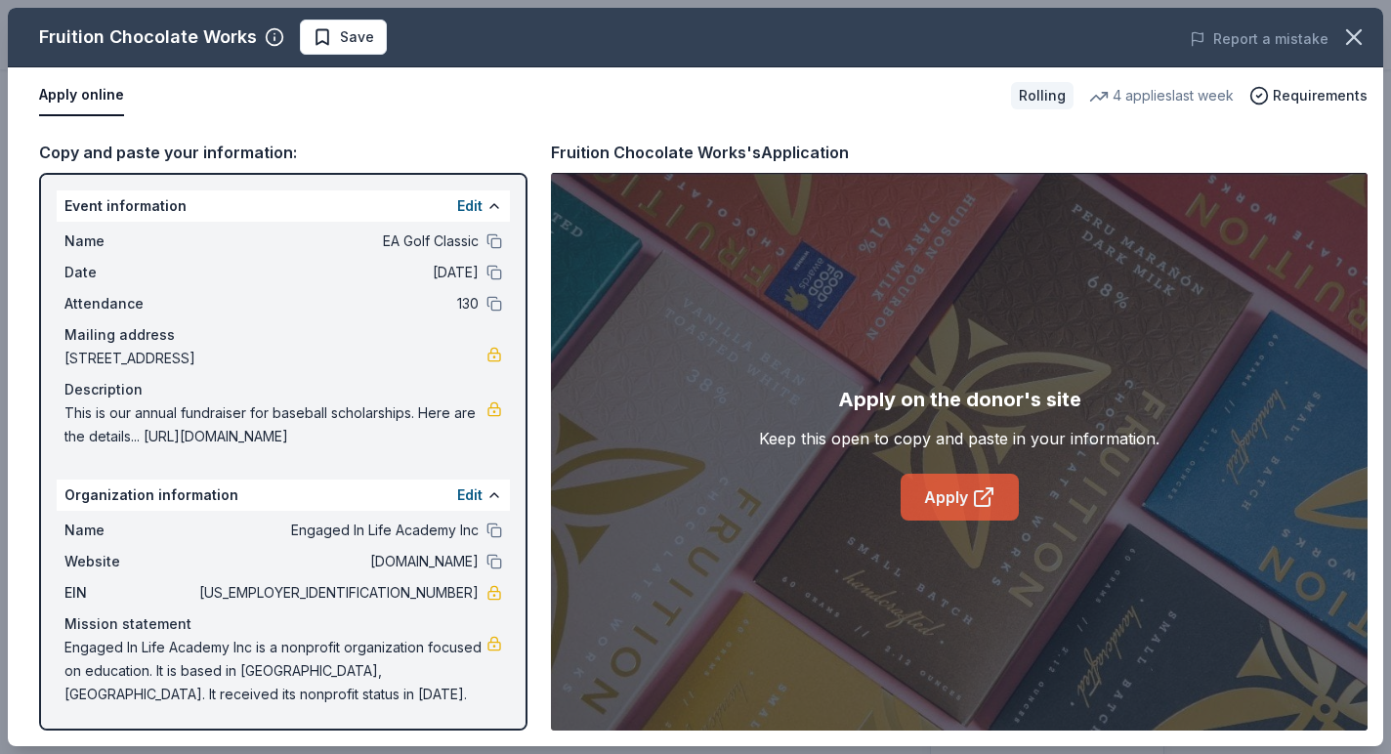
click at [962, 475] on link "Apply" at bounding box center [960, 497] width 118 height 47
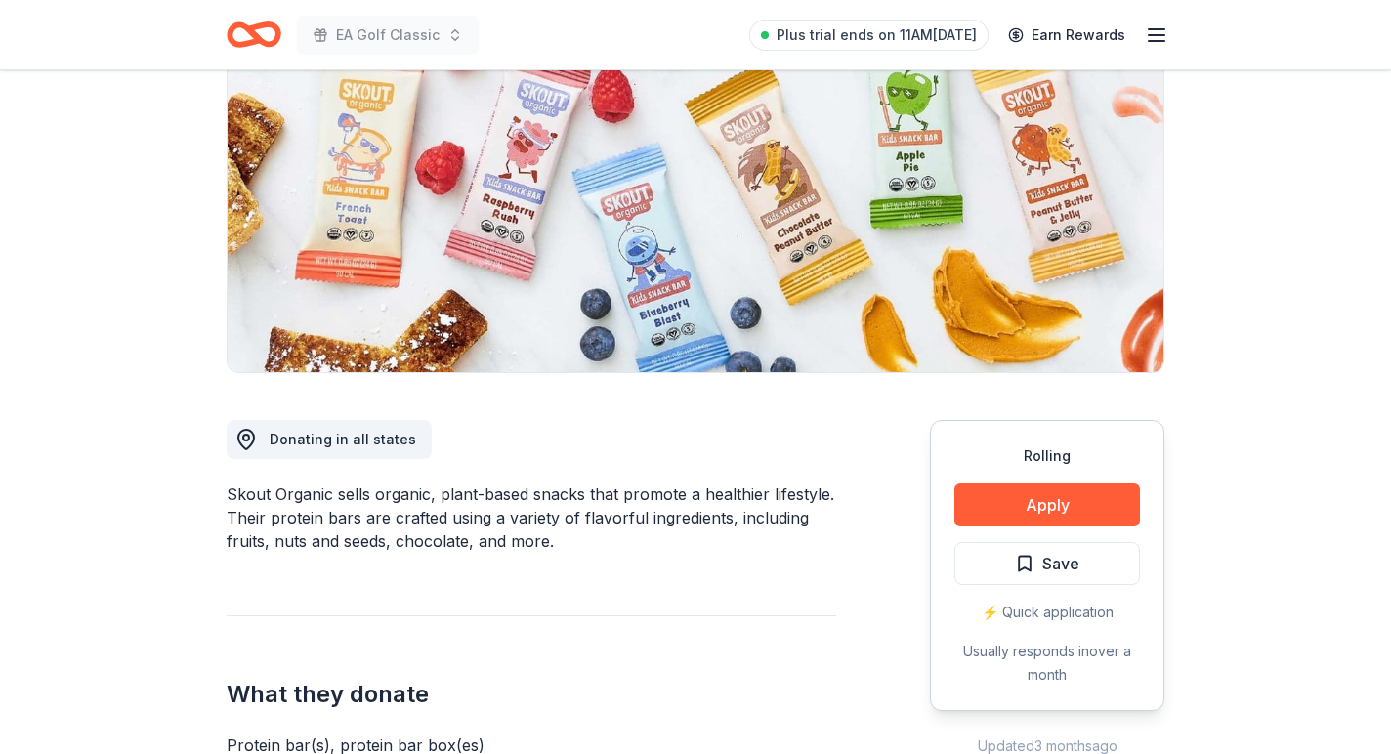
scroll to position [219, 0]
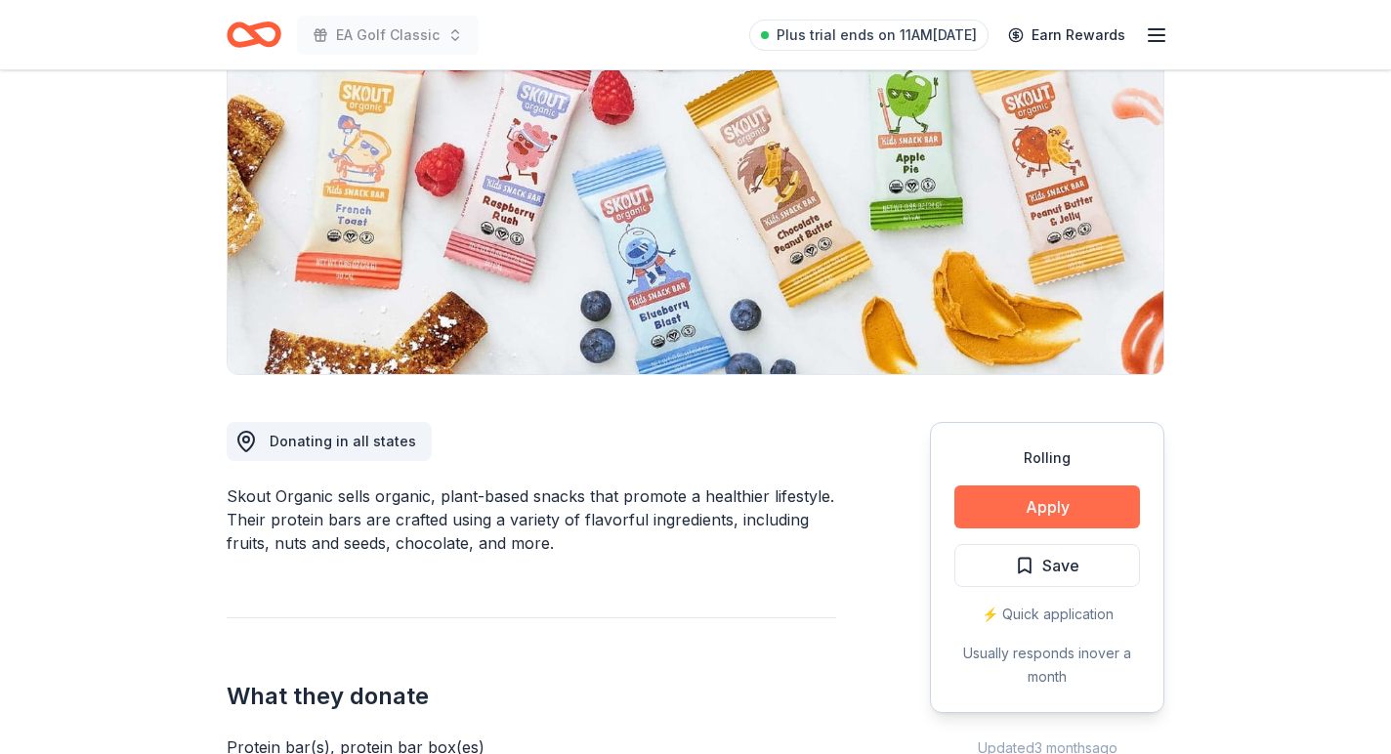
click at [986, 491] on button "Apply" at bounding box center [1048, 507] width 186 height 43
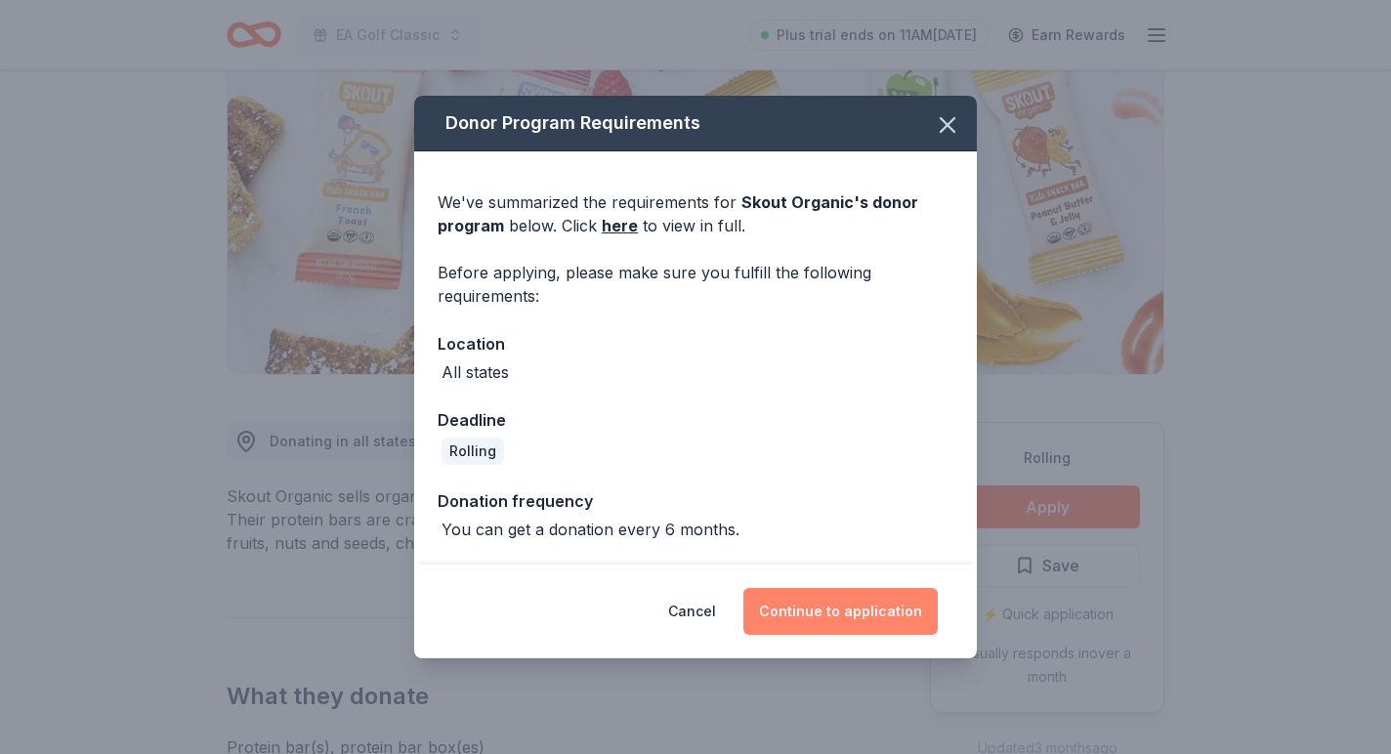
click at [815, 605] on button "Continue to application" at bounding box center [841, 611] width 194 height 47
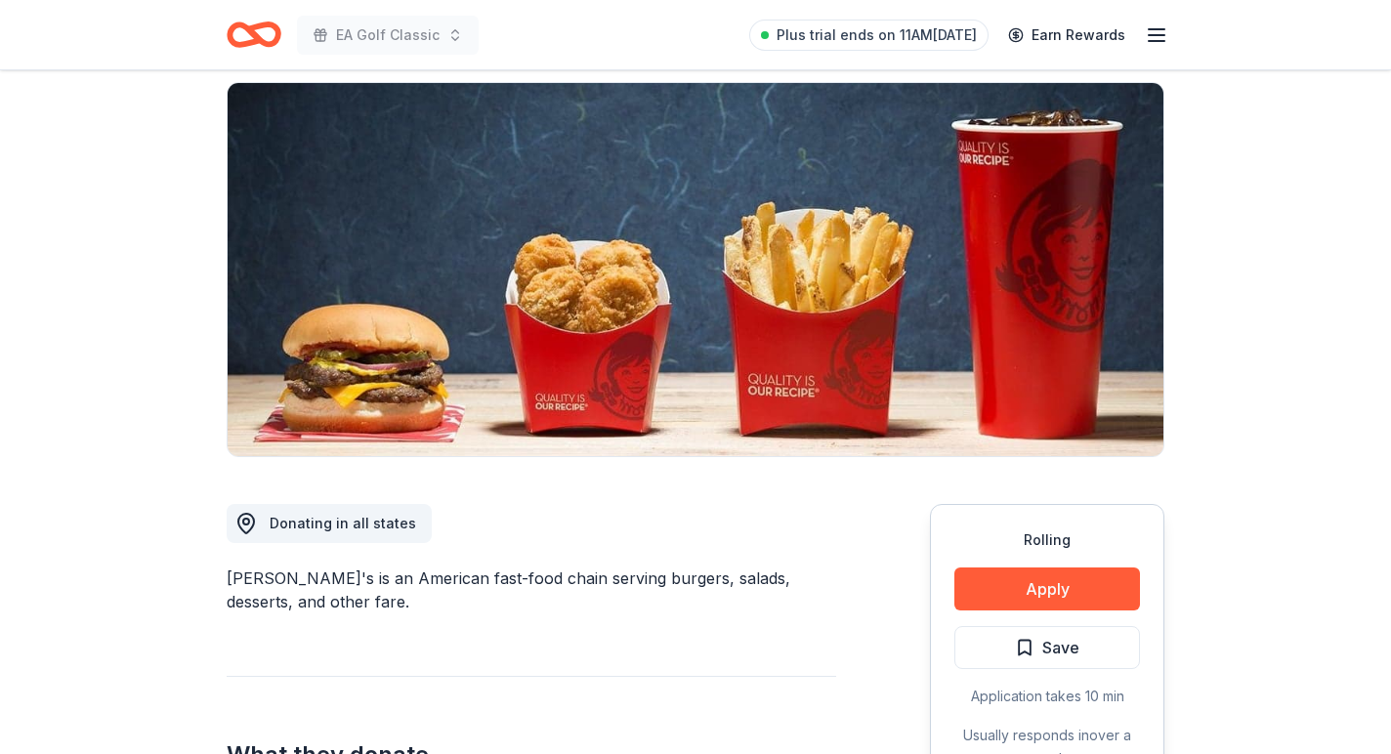
scroll to position [137, 0]
click at [1054, 581] on button "Apply" at bounding box center [1048, 589] width 186 height 43
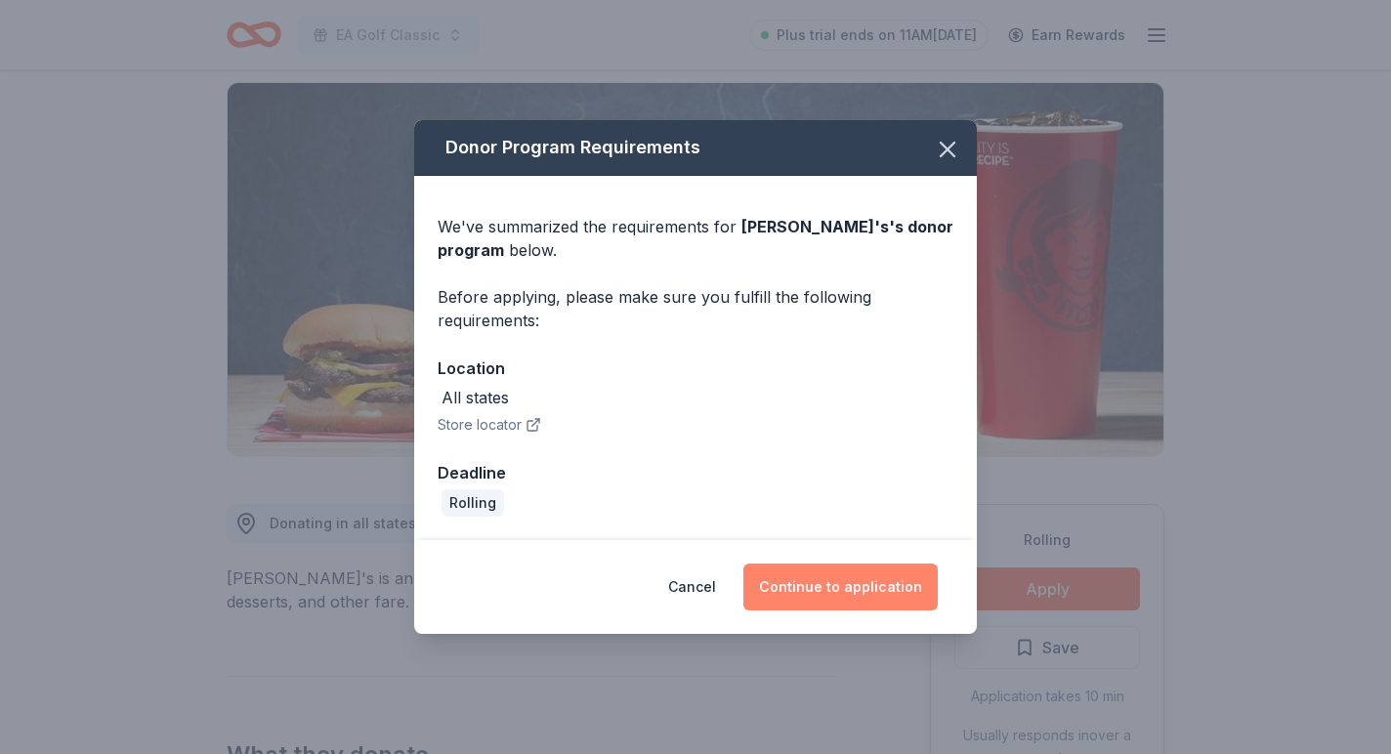
click at [867, 570] on button "Continue to application" at bounding box center [841, 587] width 194 height 47
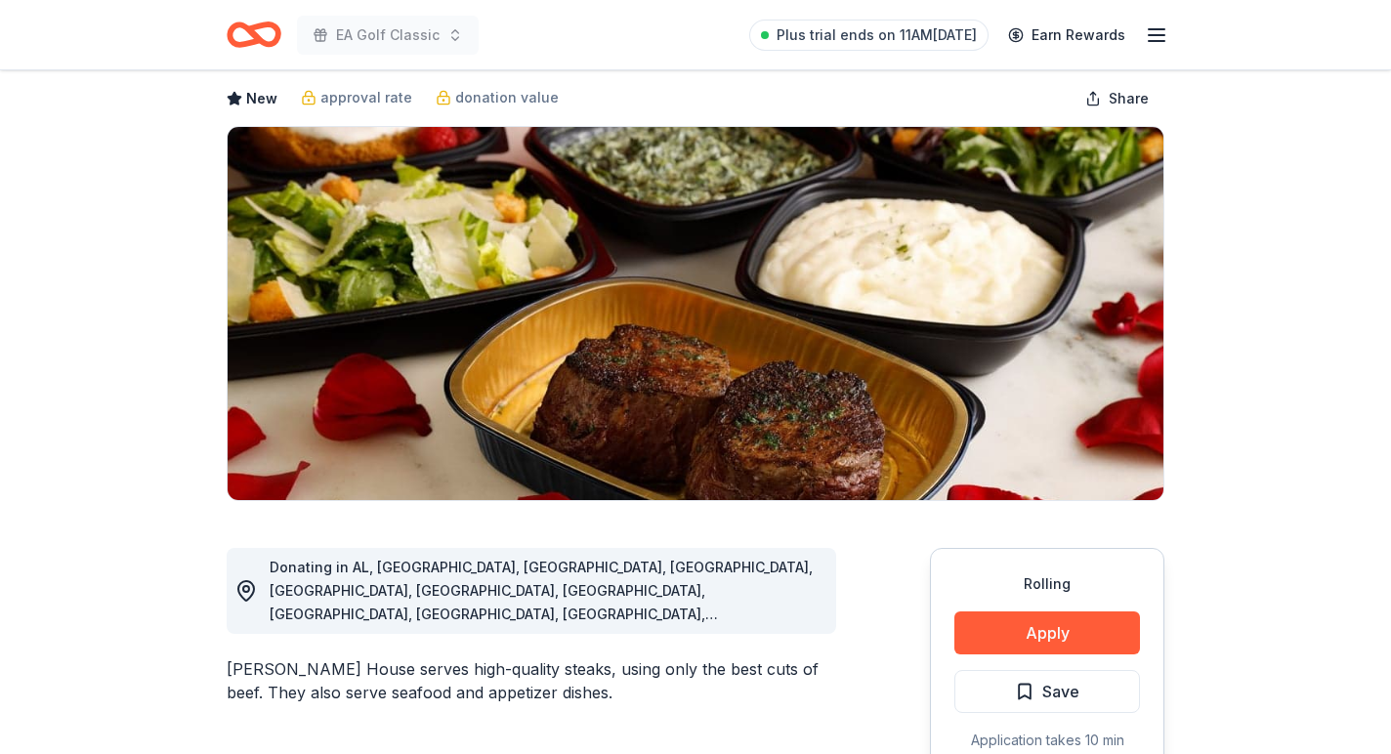
scroll to position [100, 0]
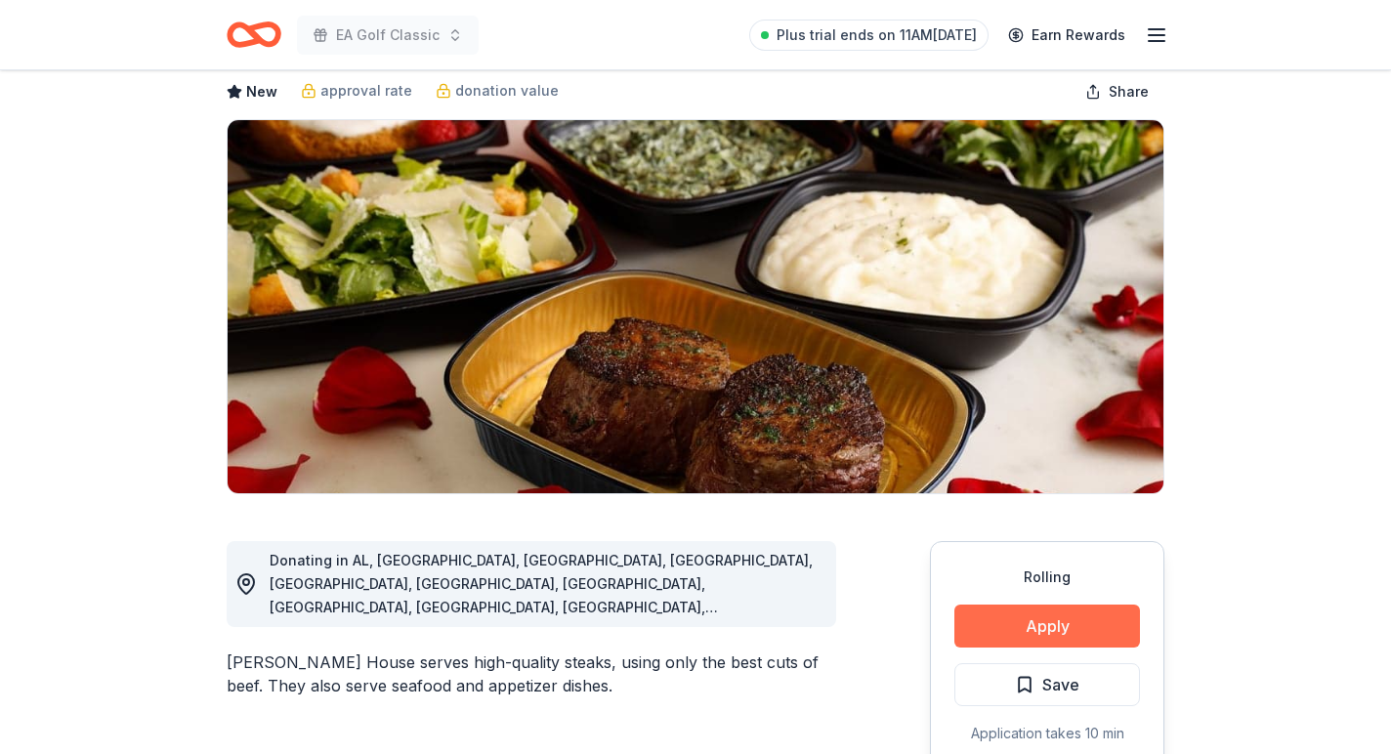
click at [1019, 622] on button "Apply" at bounding box center [1048, 626] width 186 height 43
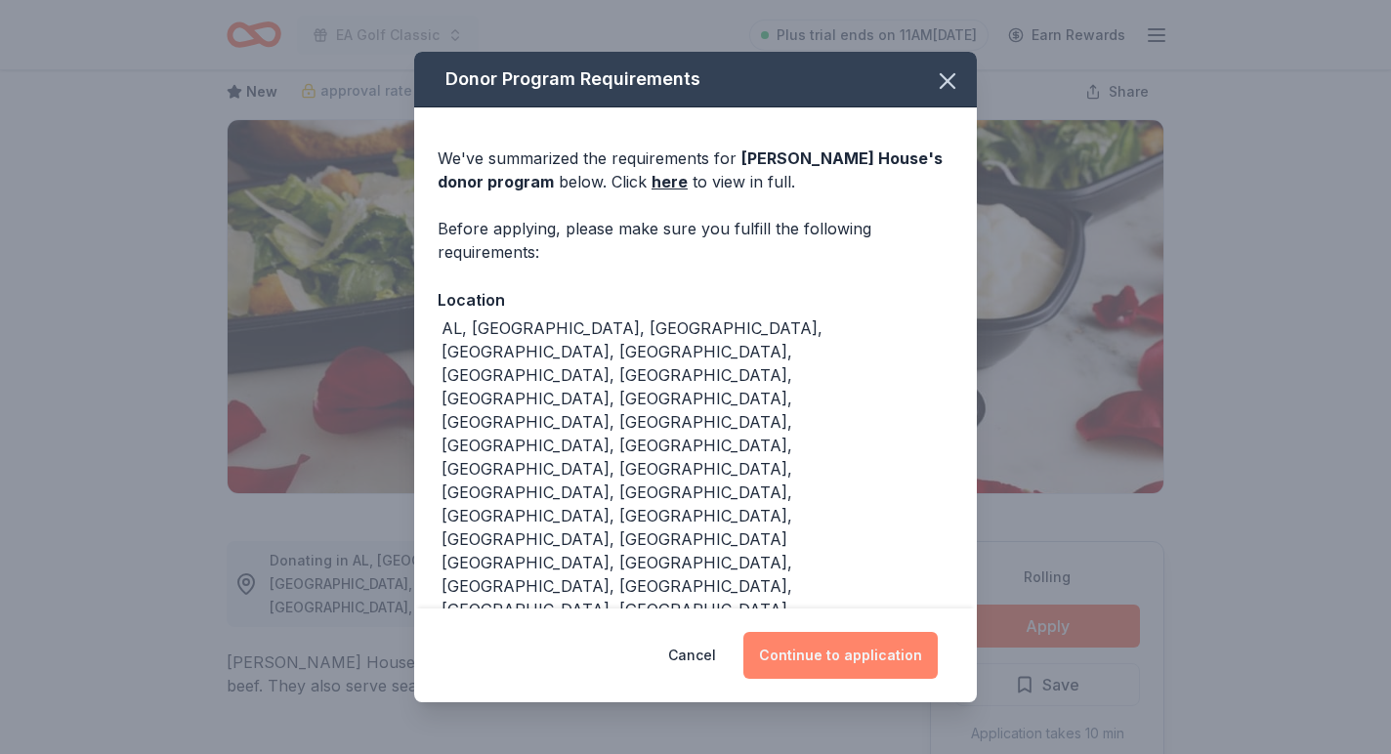
click at [859, 632] on button "Continue to application" at bounding box center [841, 655] width 194 height 47
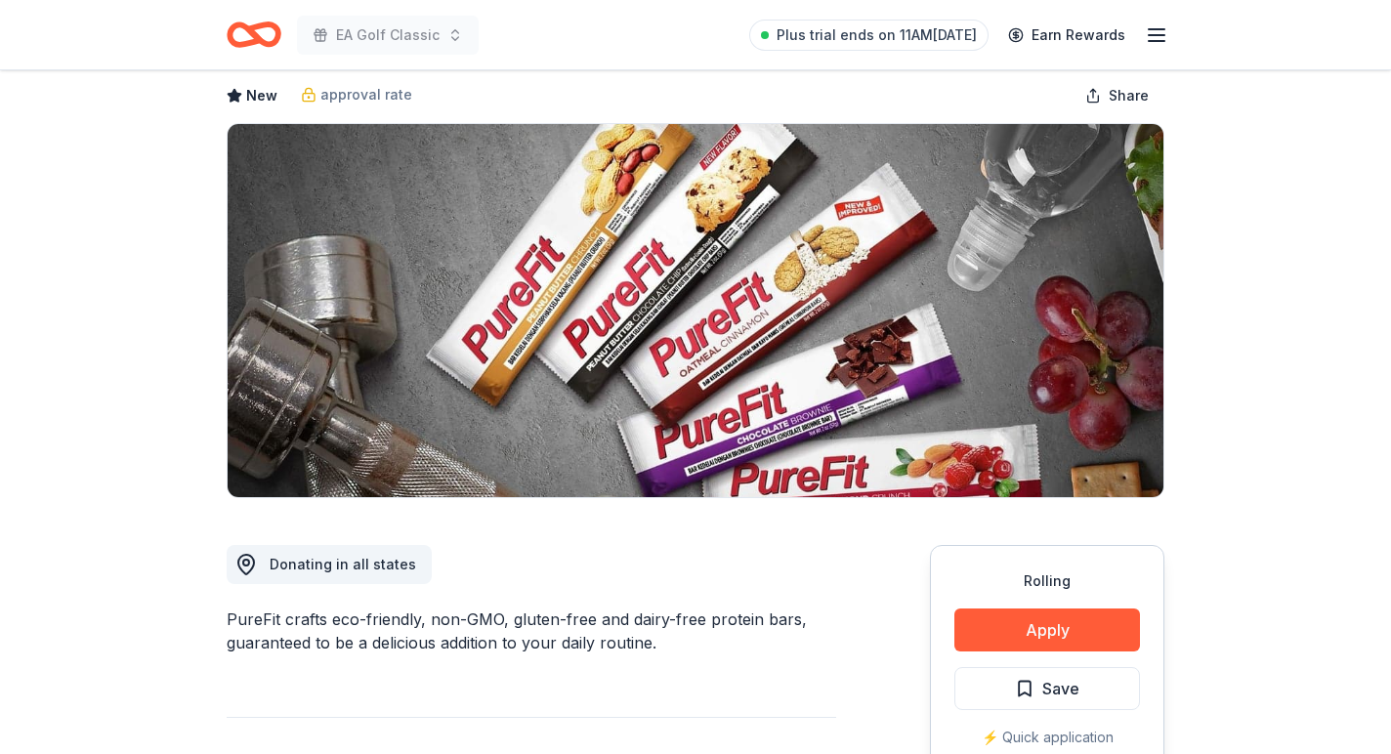
scroll to position [117, 0]
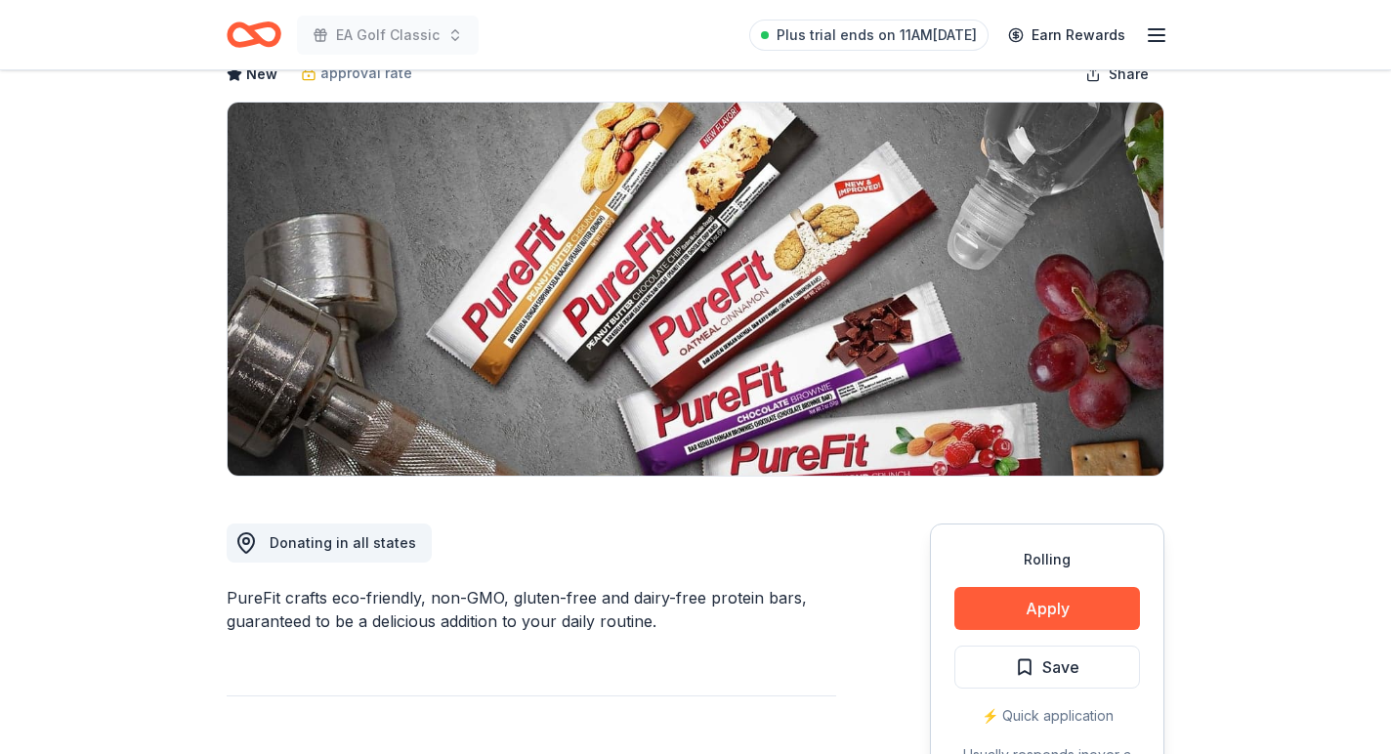
click at [1018, 575] on div "Rolling Apply Save ⚡️ Quick application Usually responds in over a month" at bounding box center [1047, 669] width 235 height 291
click at [1015, 605] on button "Apply" at bounding box center [1048, 608] width 186 height 43
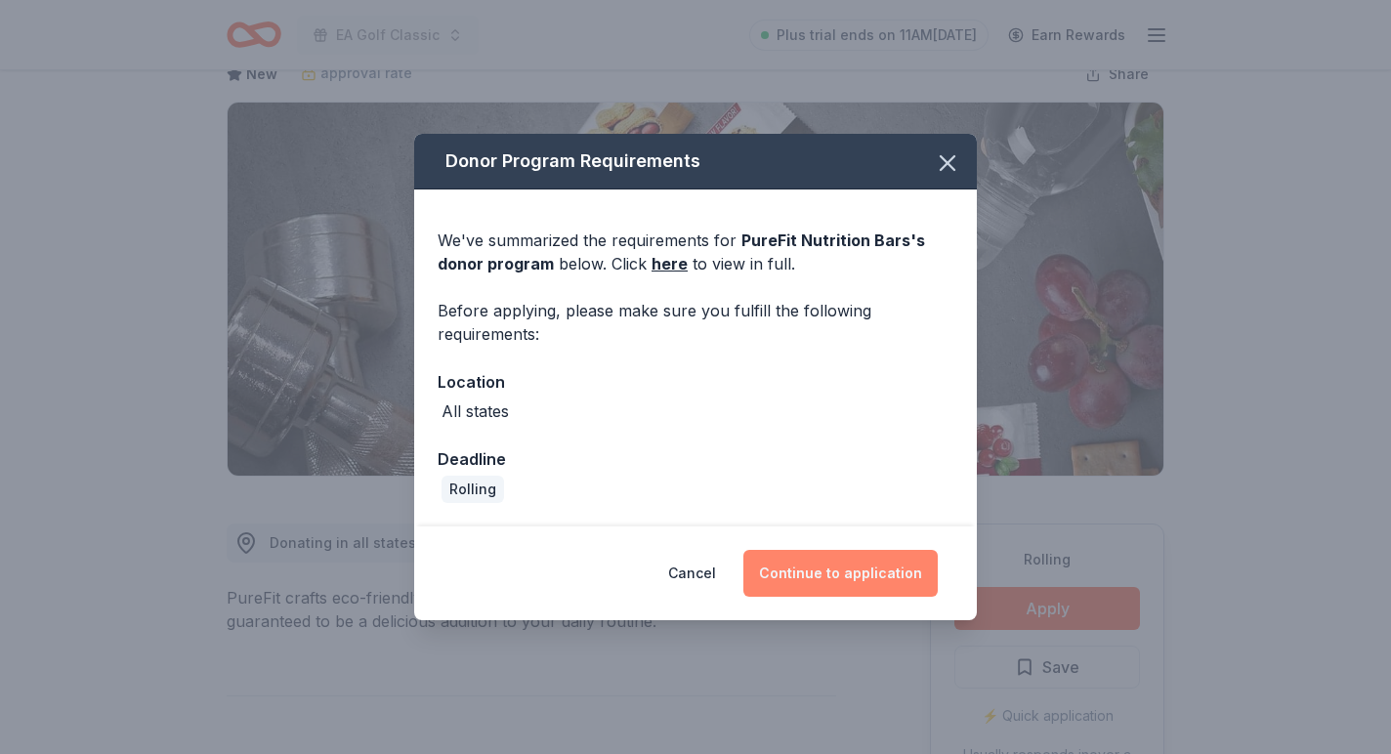
click at [904, 592] on button "Continue to application" at bounding box center [841, 573] width 194 height 47
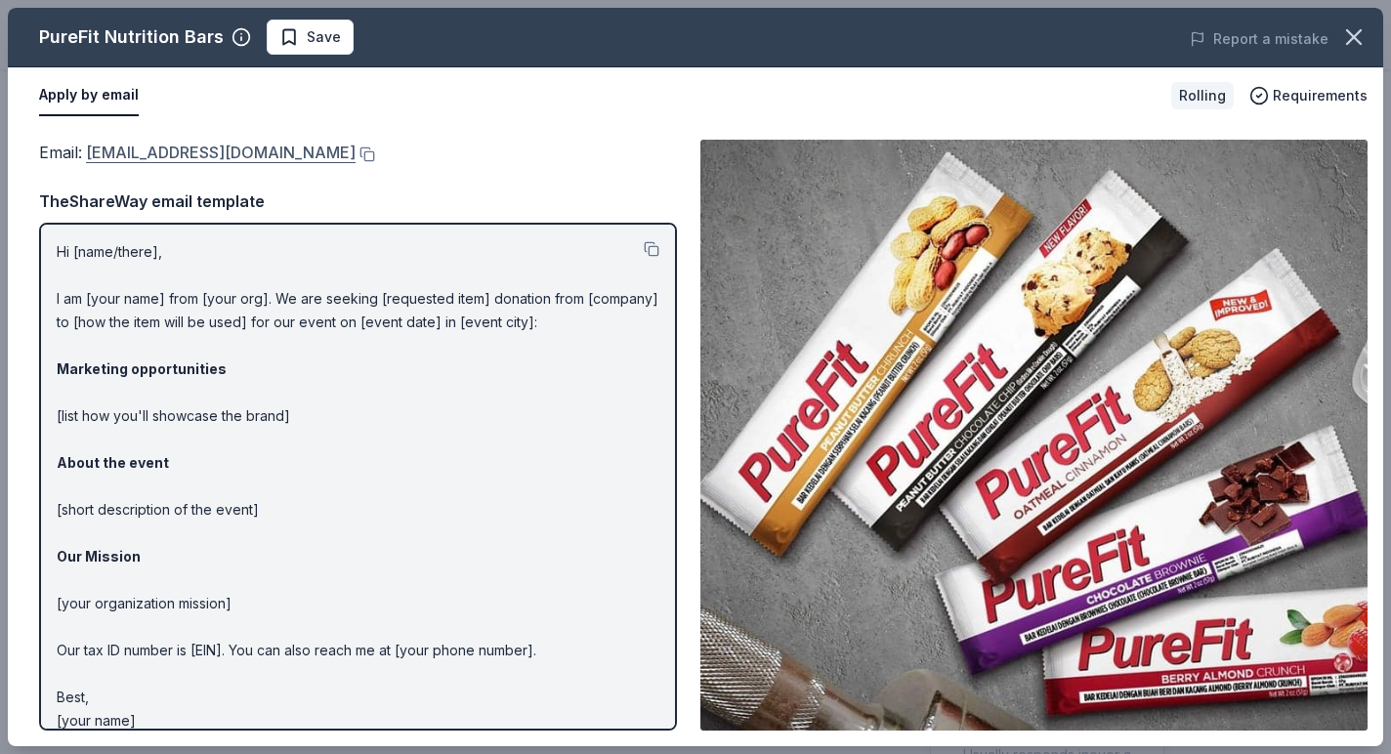
click at [172, 155] on link "[EMAIL_ADDRESS][DOMAIN_NAME]" at bounding box center [221, 152] width 270 height 25
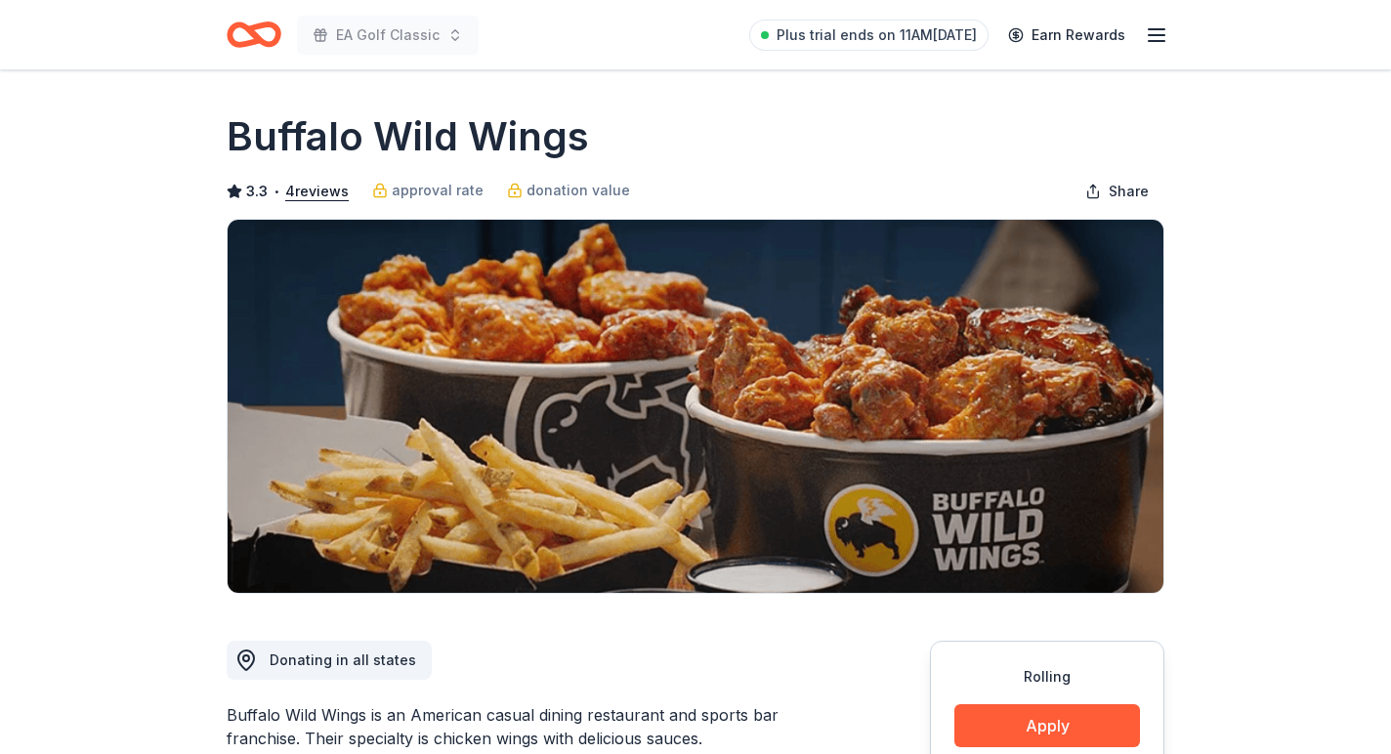
scroll to position [63, 0]
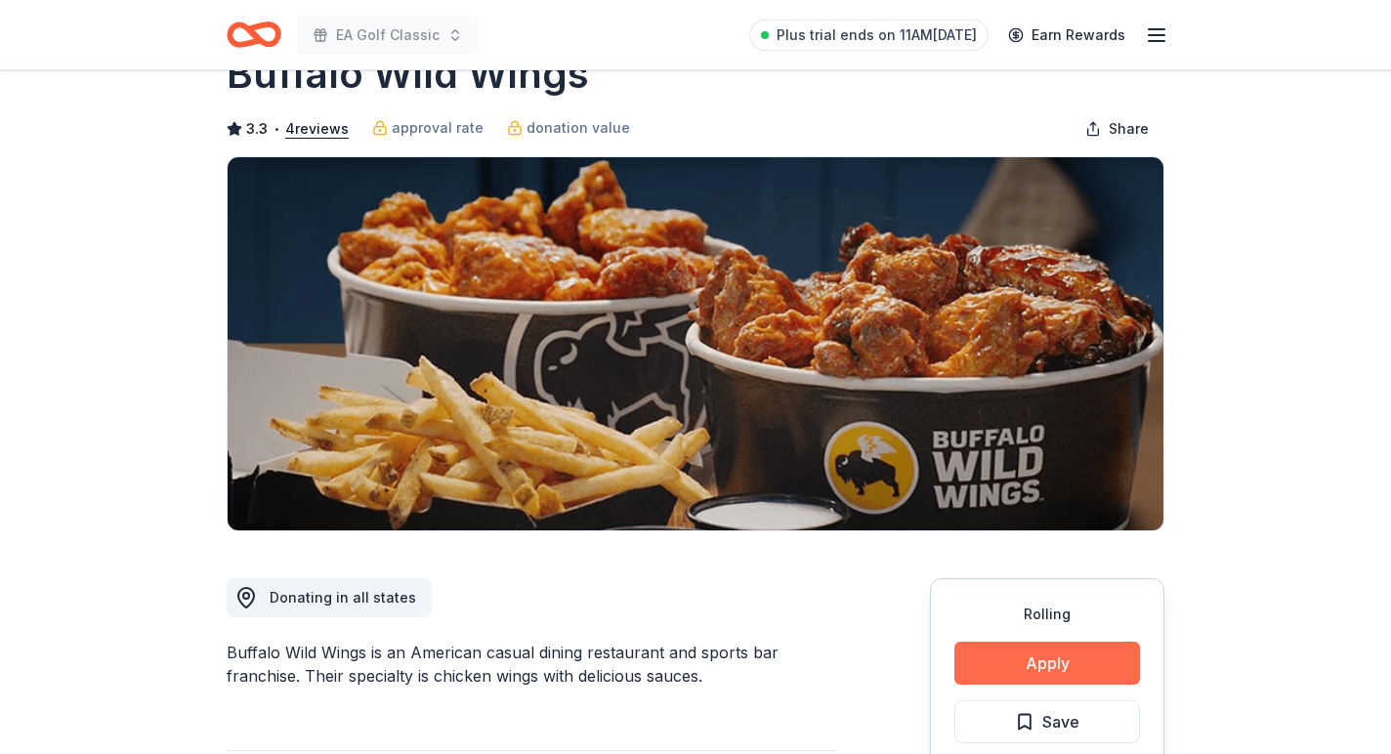
click at [979, 672] on button "Apply" at bounding box center [1048, 663] width 186 height 43
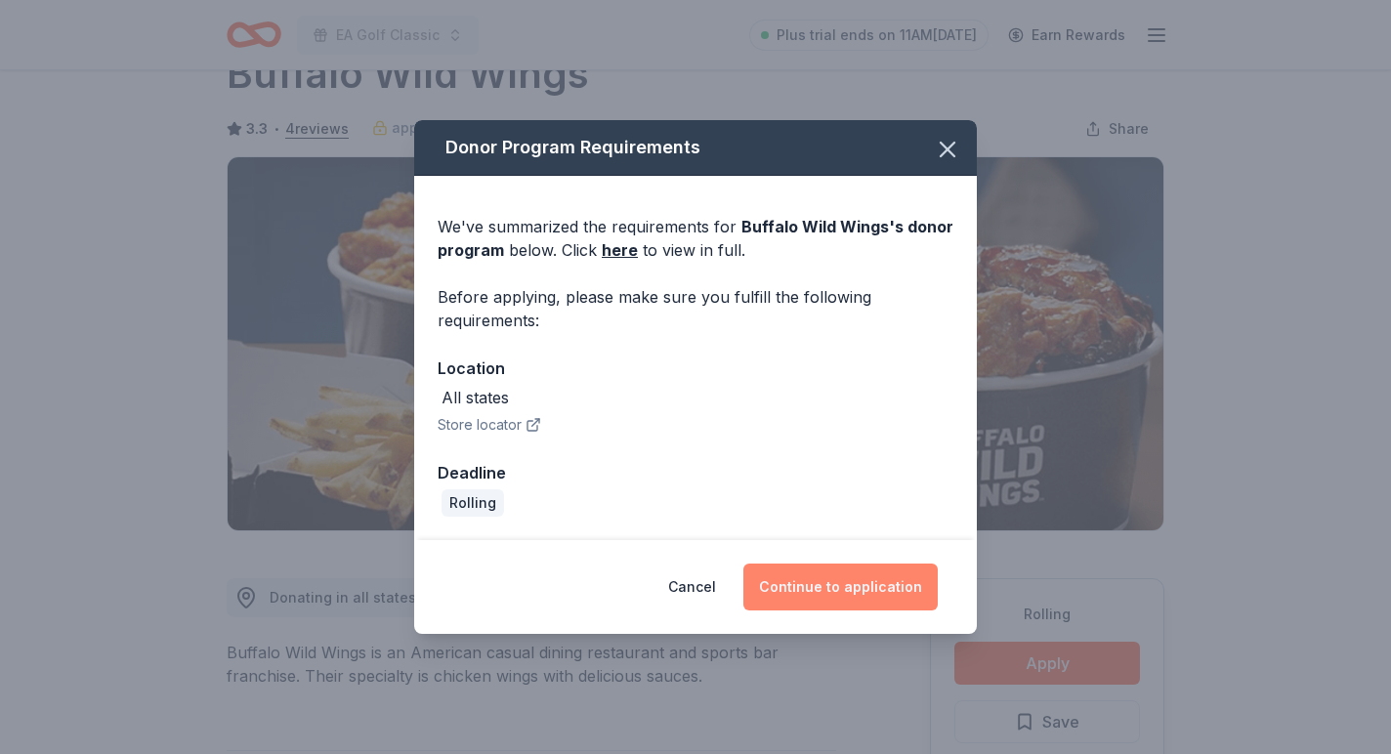
click at [834, 595] on button "Continue to application" at bounding box center [841, 587] width 194 height 47
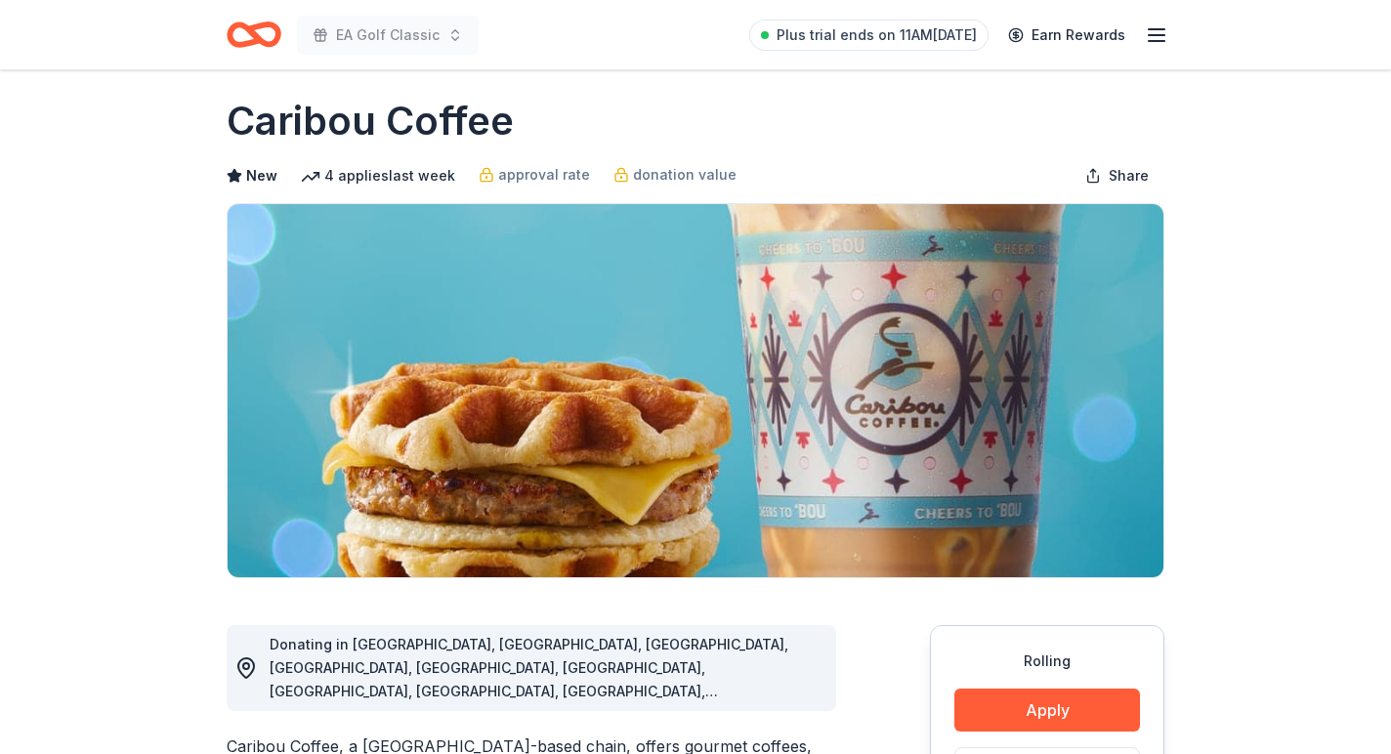
scroll to position [16, 0]
click at [1030, 725] on button "Apply" at bounding box center [1048, 710] width 186 height 43
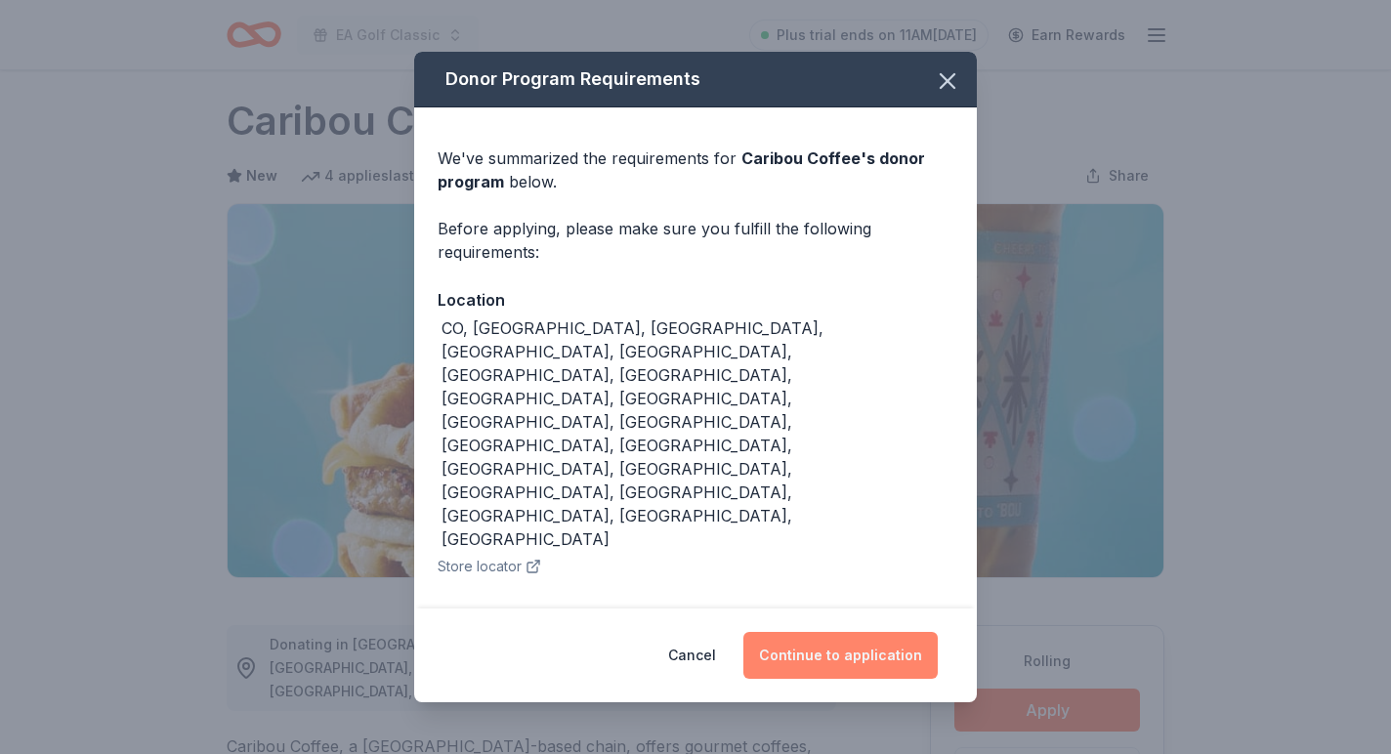
click at [895, 632] on button "Continue to application" at bounding box center [841, 655] width 194 height 47
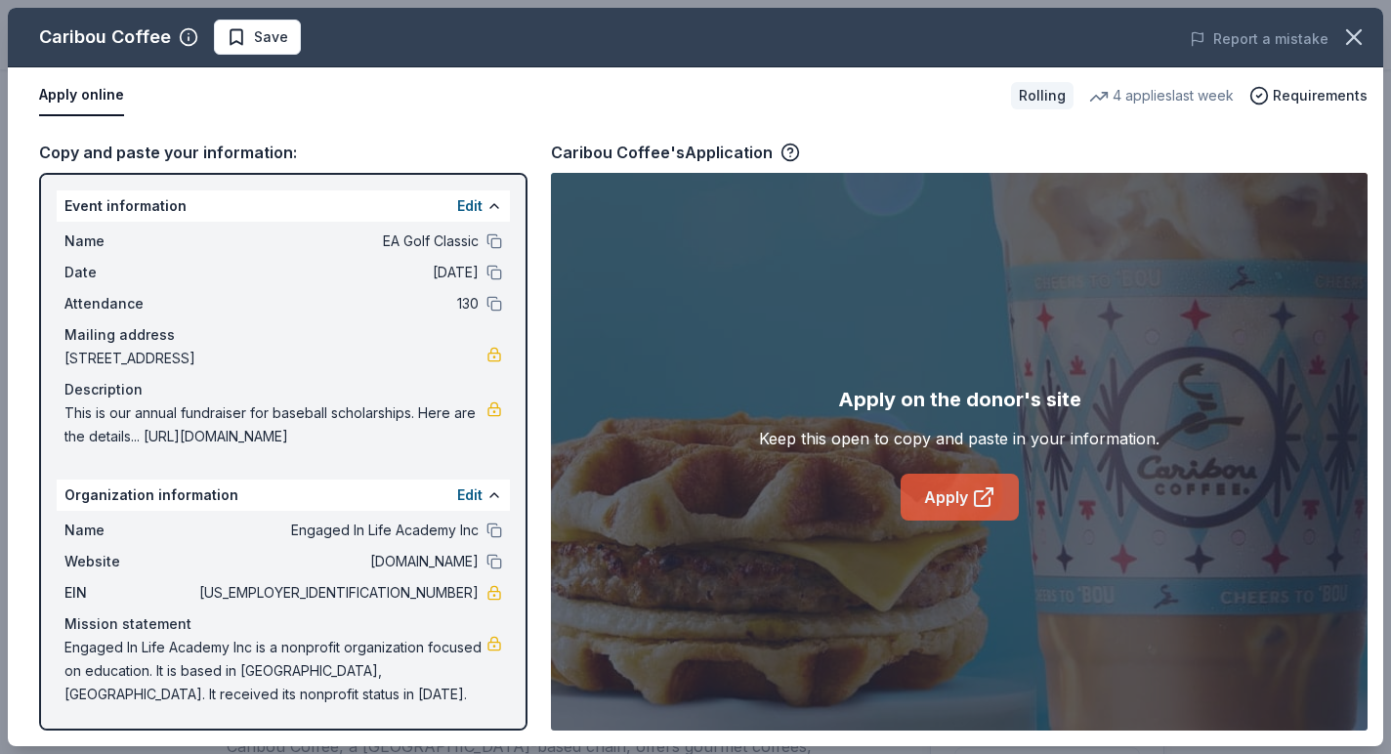
click at [941, 497] on link "Apply" at bounding box center [960, 497] width 118 height 47
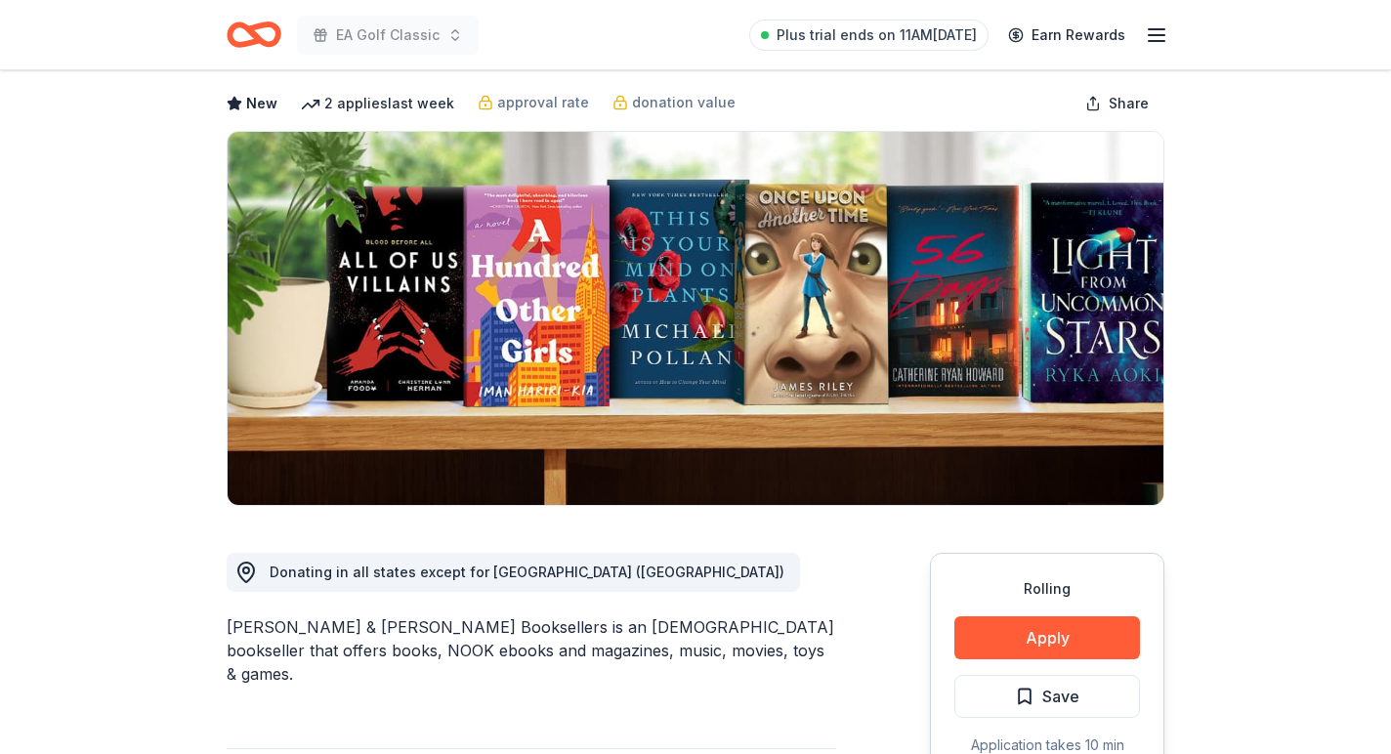
scroll to position [98, 0]
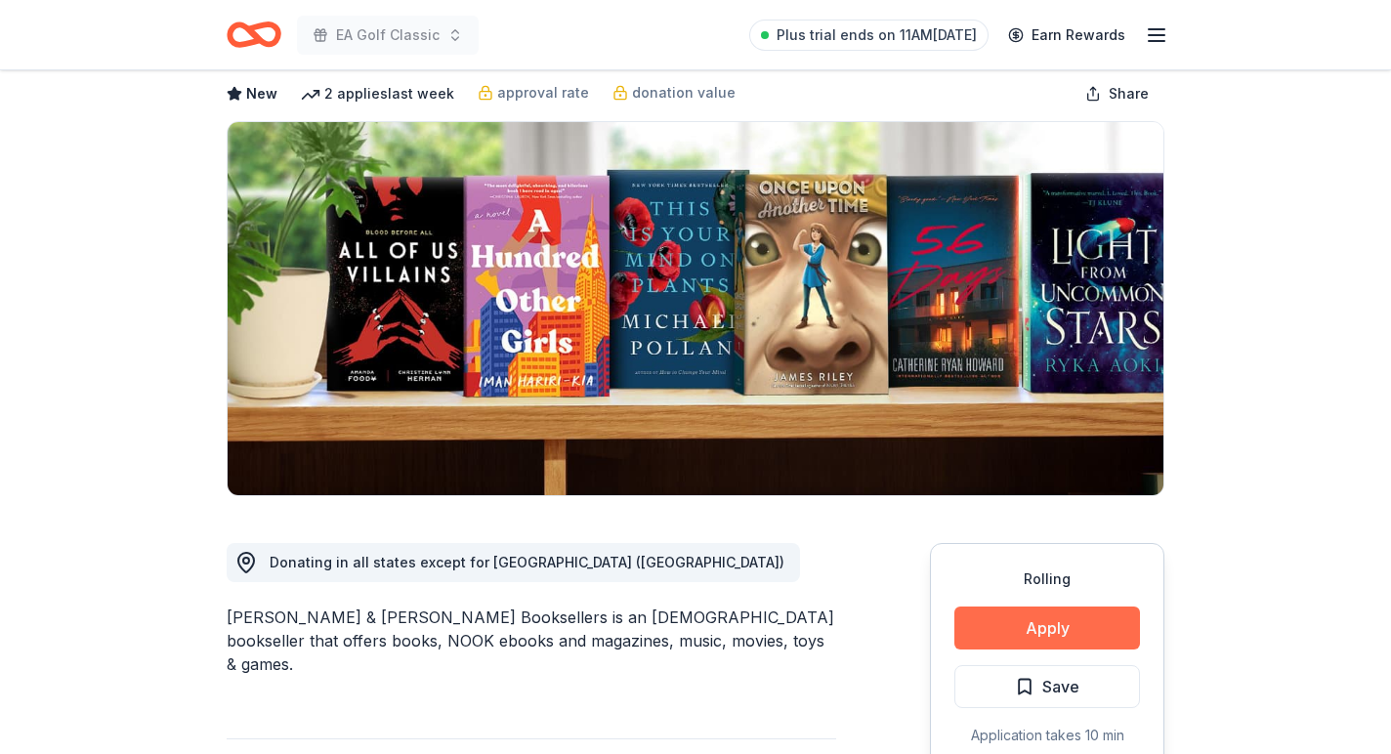
click at [1017, 613] on button "Apply" at bounding box center [1048, 628] width 186 height 43
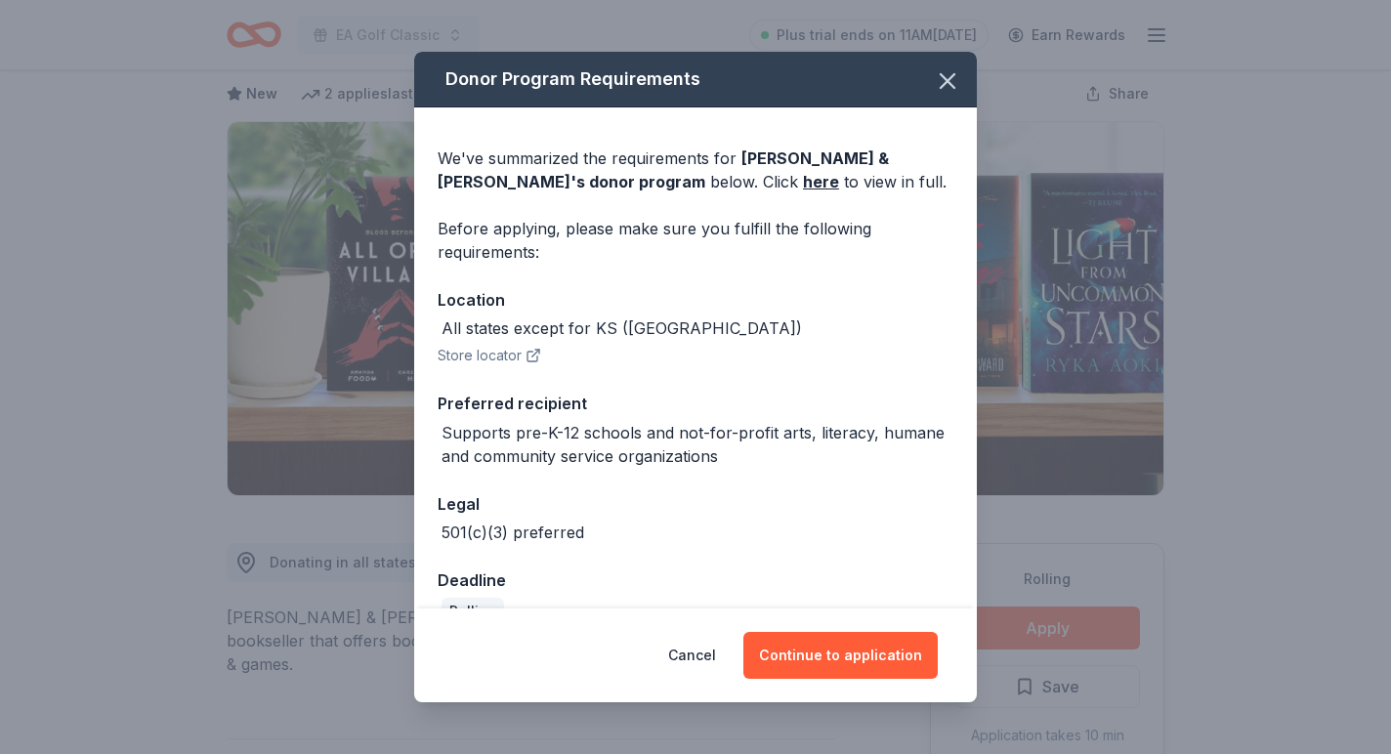
click at [912, 682] on div "Cancel Continue to application" at bounding box center [695, 656] width 563 height 94
click at [912, 663] on button "Continue to application" at bounding box center [841, 655] width 194 height 47
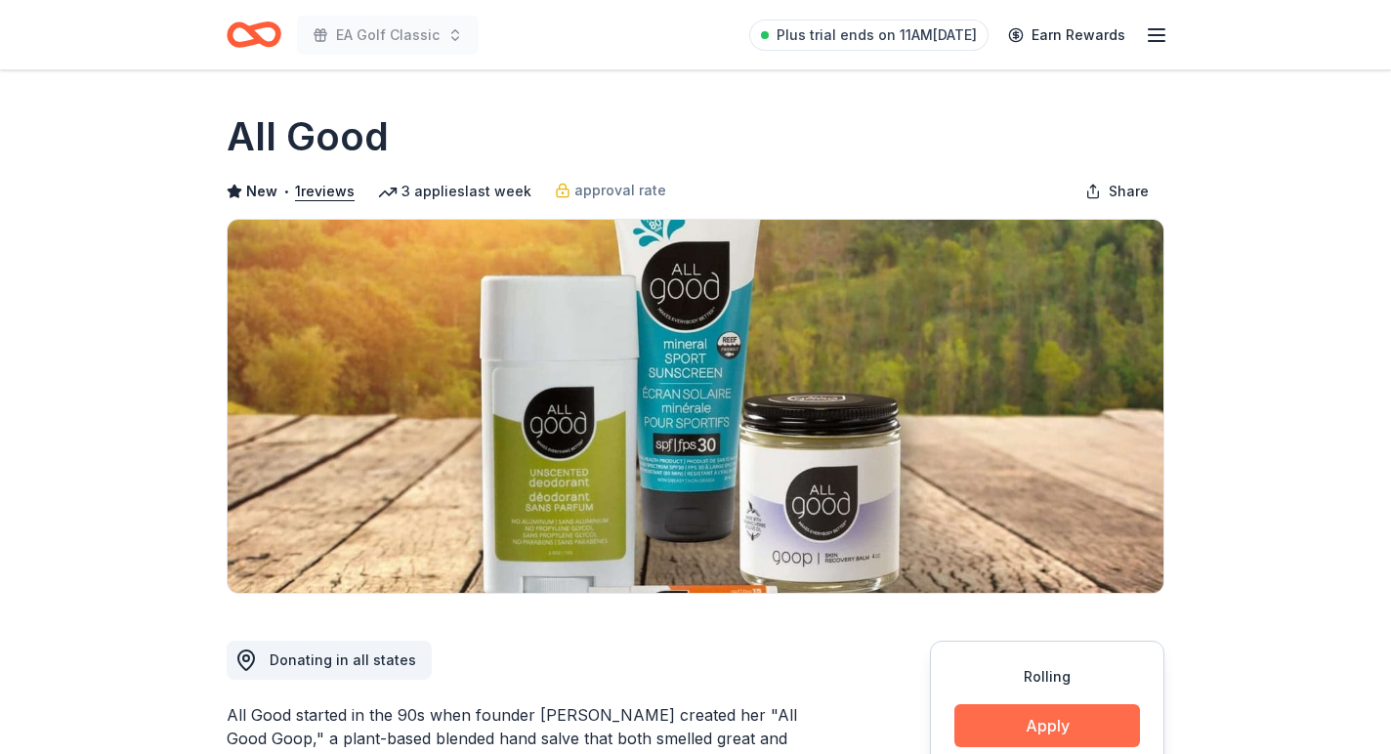
click at [1021, 721] on button "Apply" at bounding box center [1048, 726] width 186 height 43
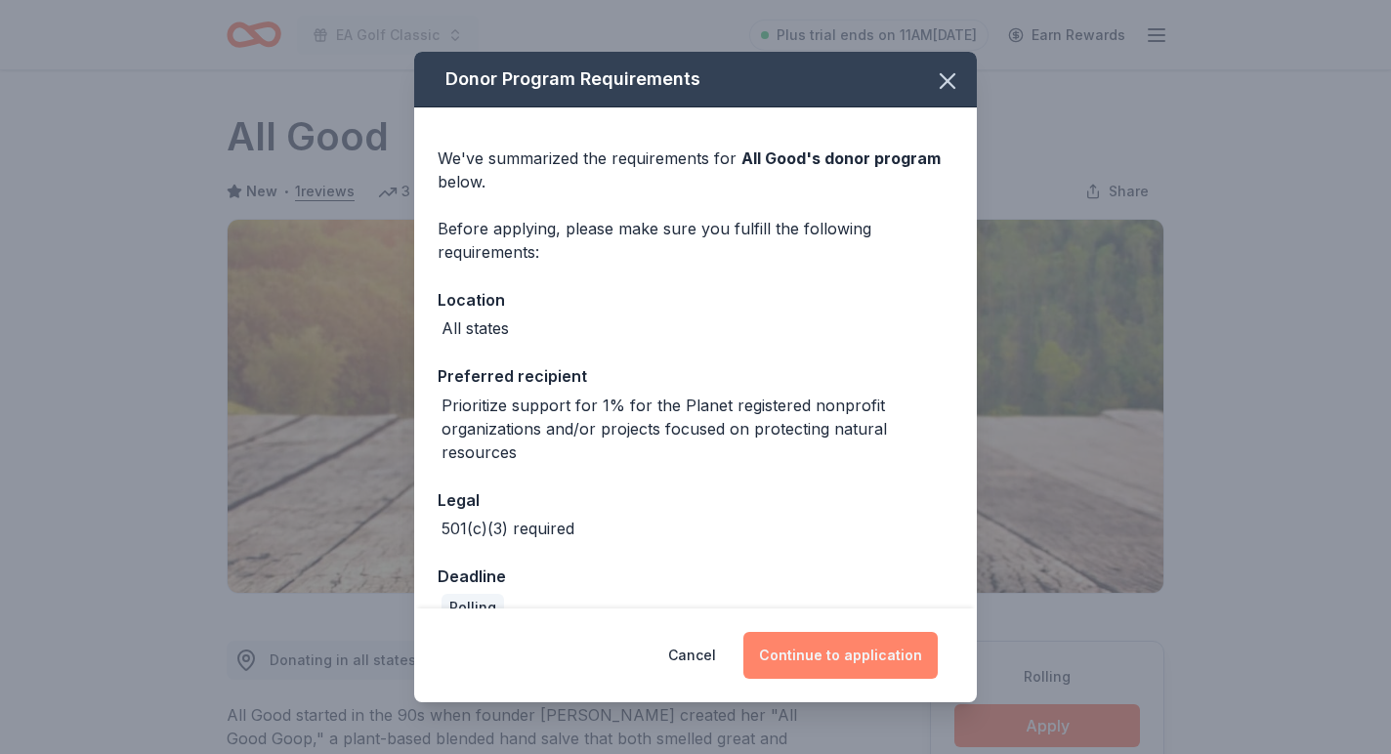
click at [885, 635] on button "Continue to application" at bounding box center [841, 655] width 194 height 47
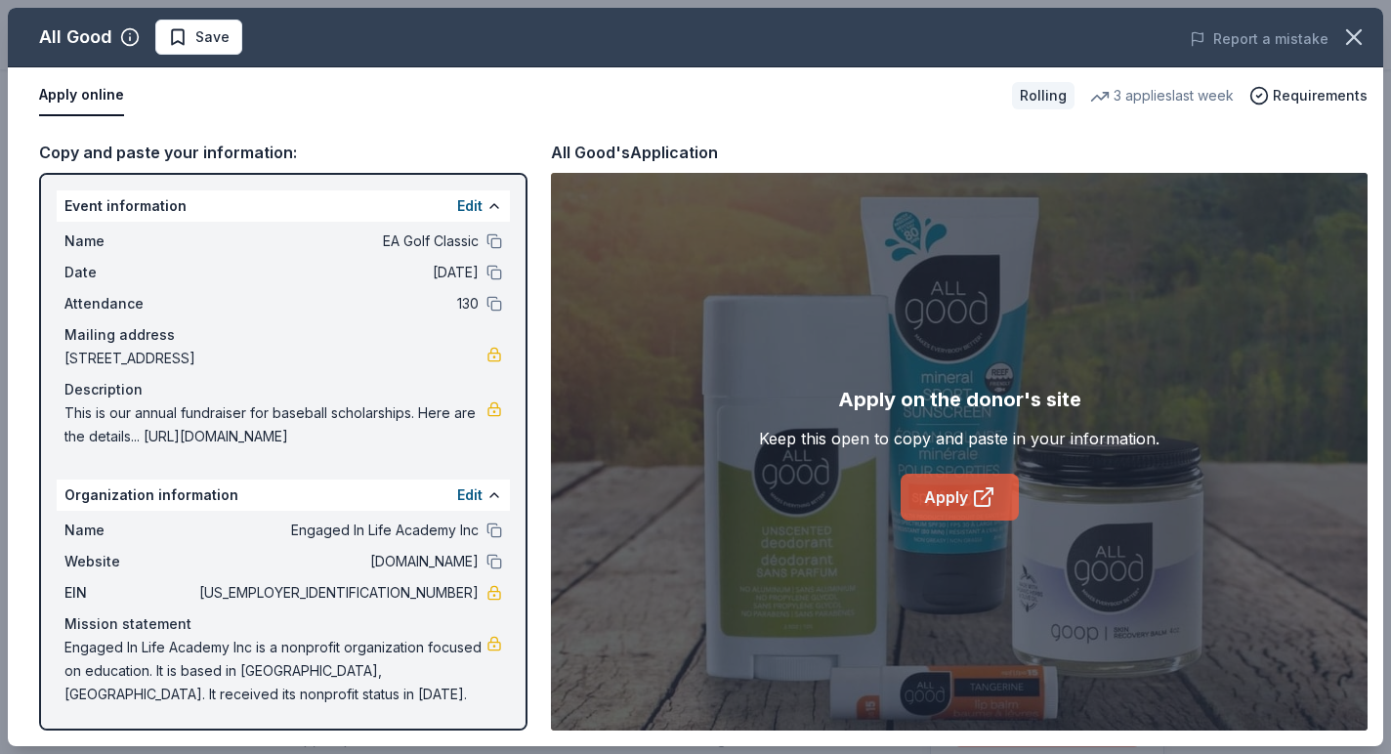
click at [953, 505] on link "Apply" at bounding box center [960, 497] width 118 height 47
click at [972, 499] on icon at bounding box center [983, 497] width 23 height 23
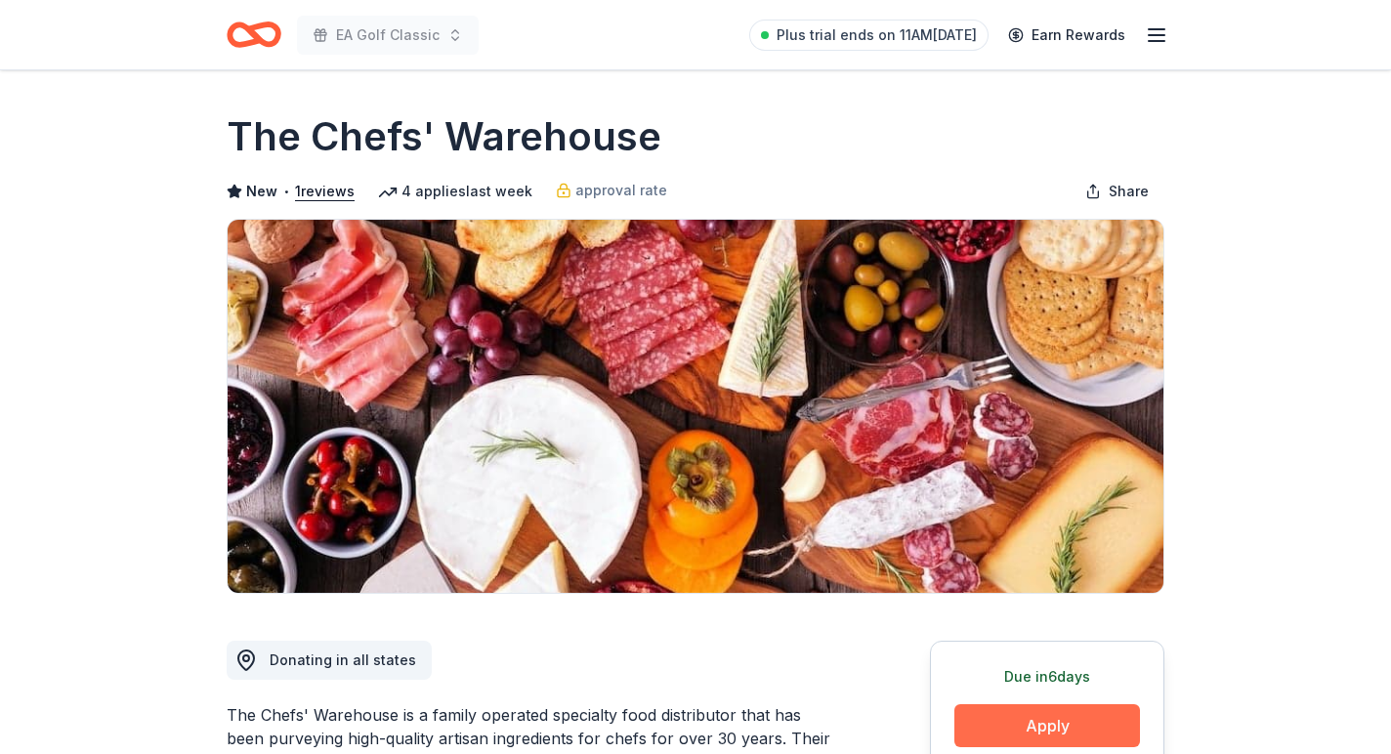
click at [994, 714] on button "Apply" at bounding box center [1048, 726] width 186 height 43
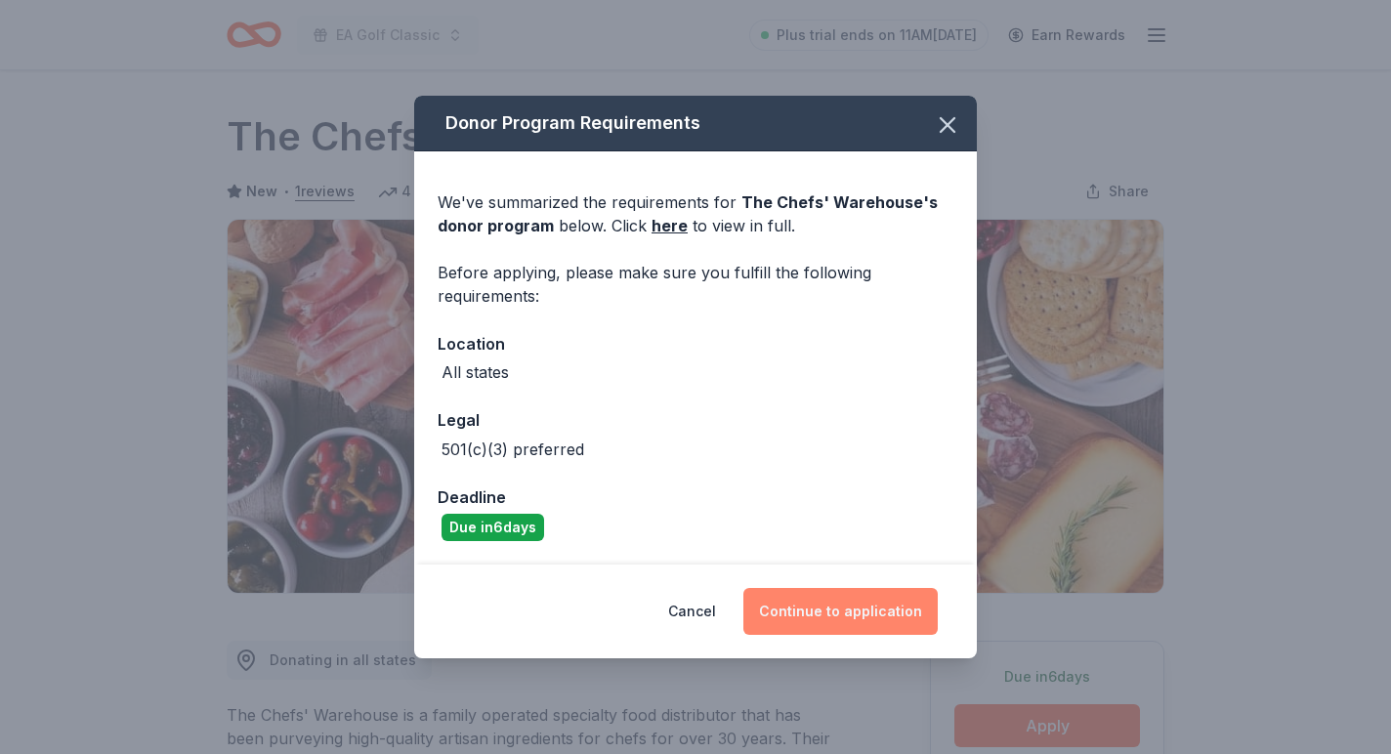
click at [899, 618] on button "Continue to application" at bounding box center [841, 611] width 194 height 47
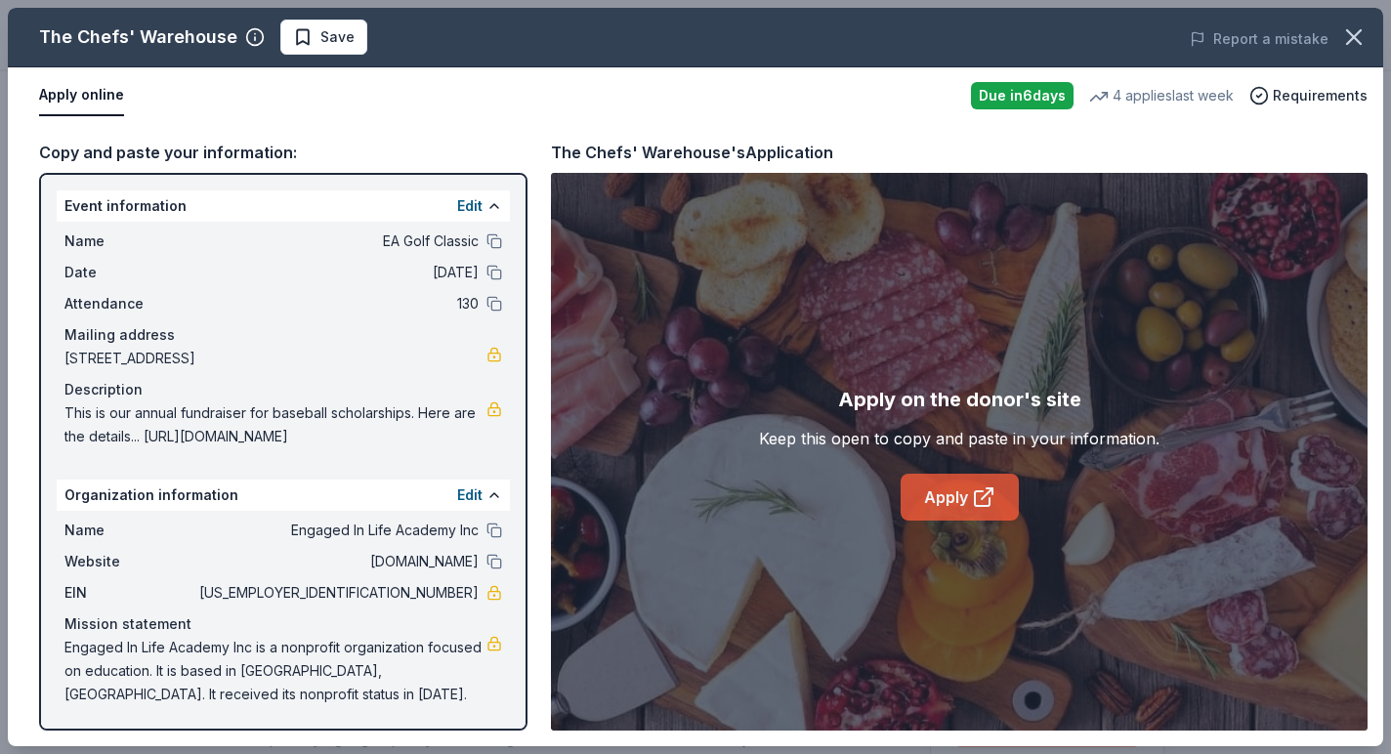
click at [1000, 510] on link "Apply" at bounding box center [960, 497] width 118 height 47
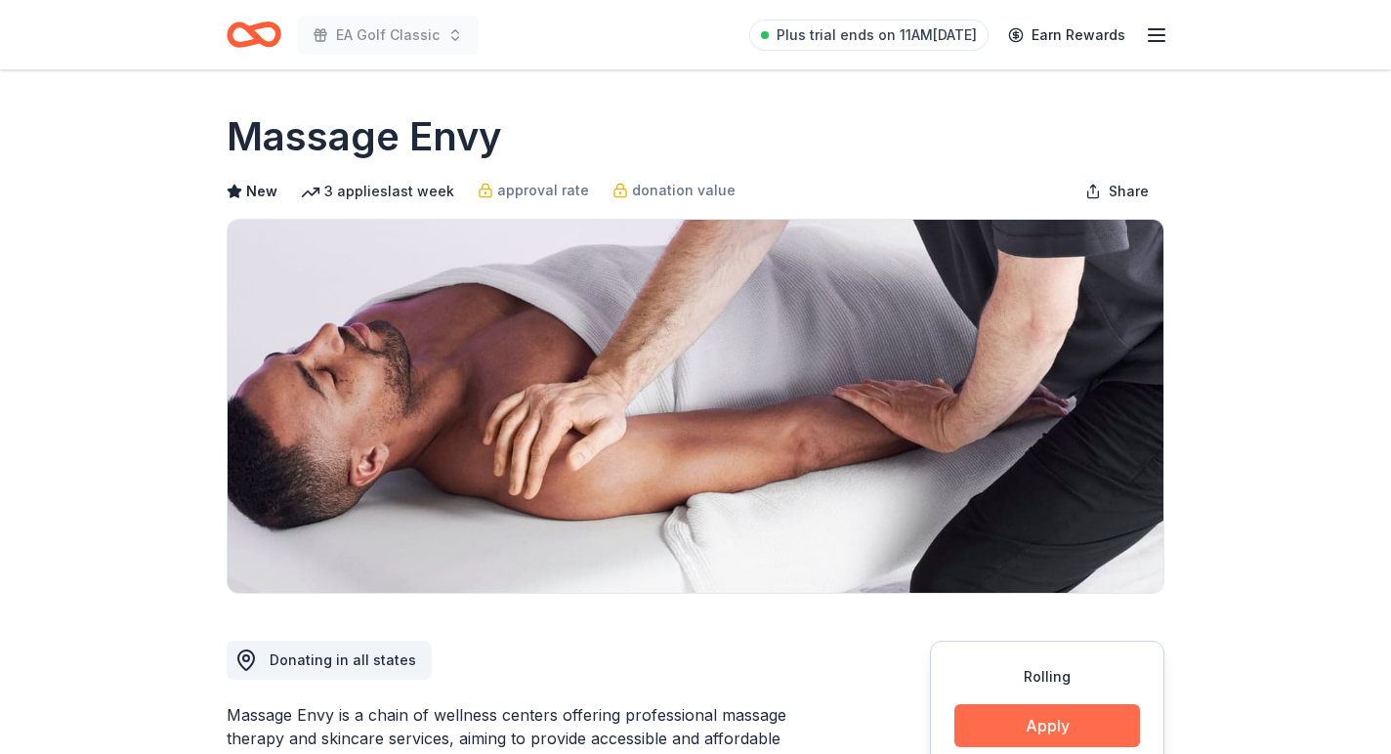
click at [1035, 711] on button "Apply" at bounding box center [1048, 726] width 186 height 43
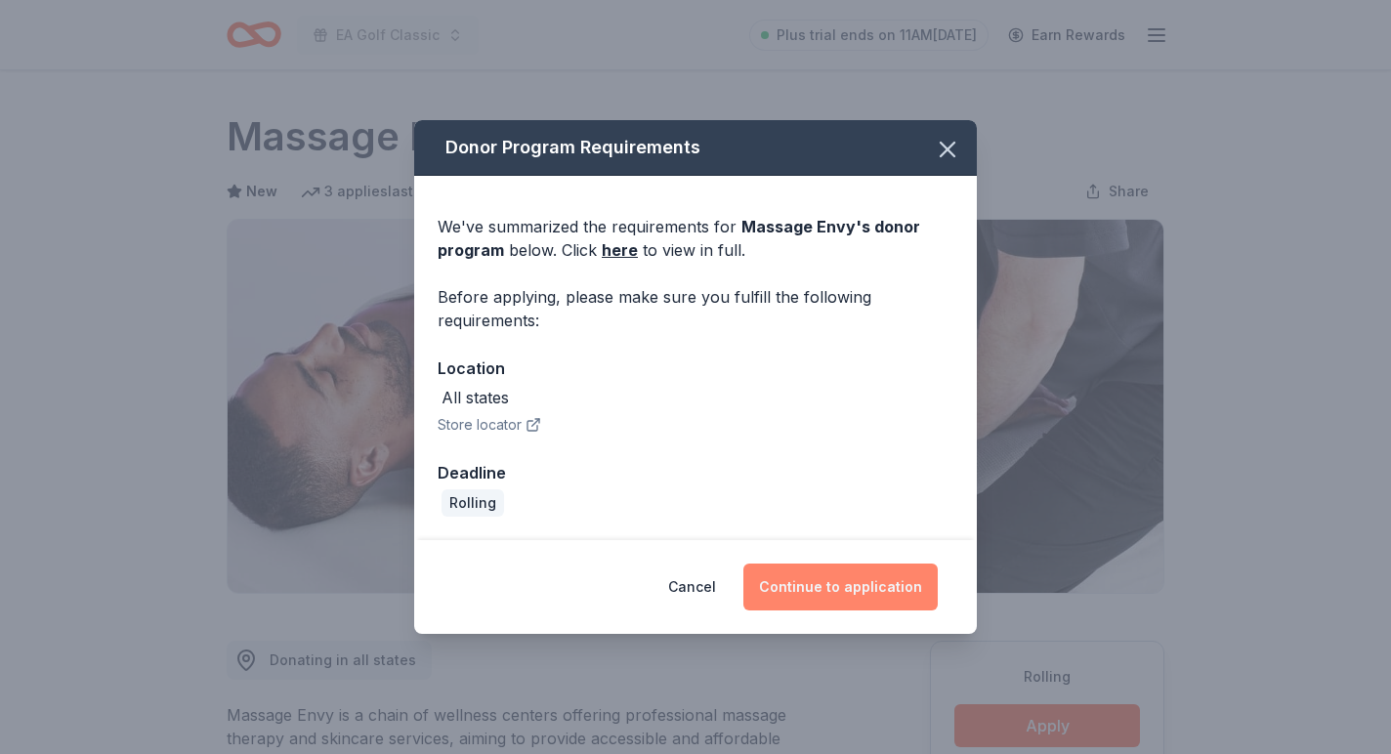
click at [914, 566] on button "Continue to application" at bounding box center [841, 587] width 194 height 47
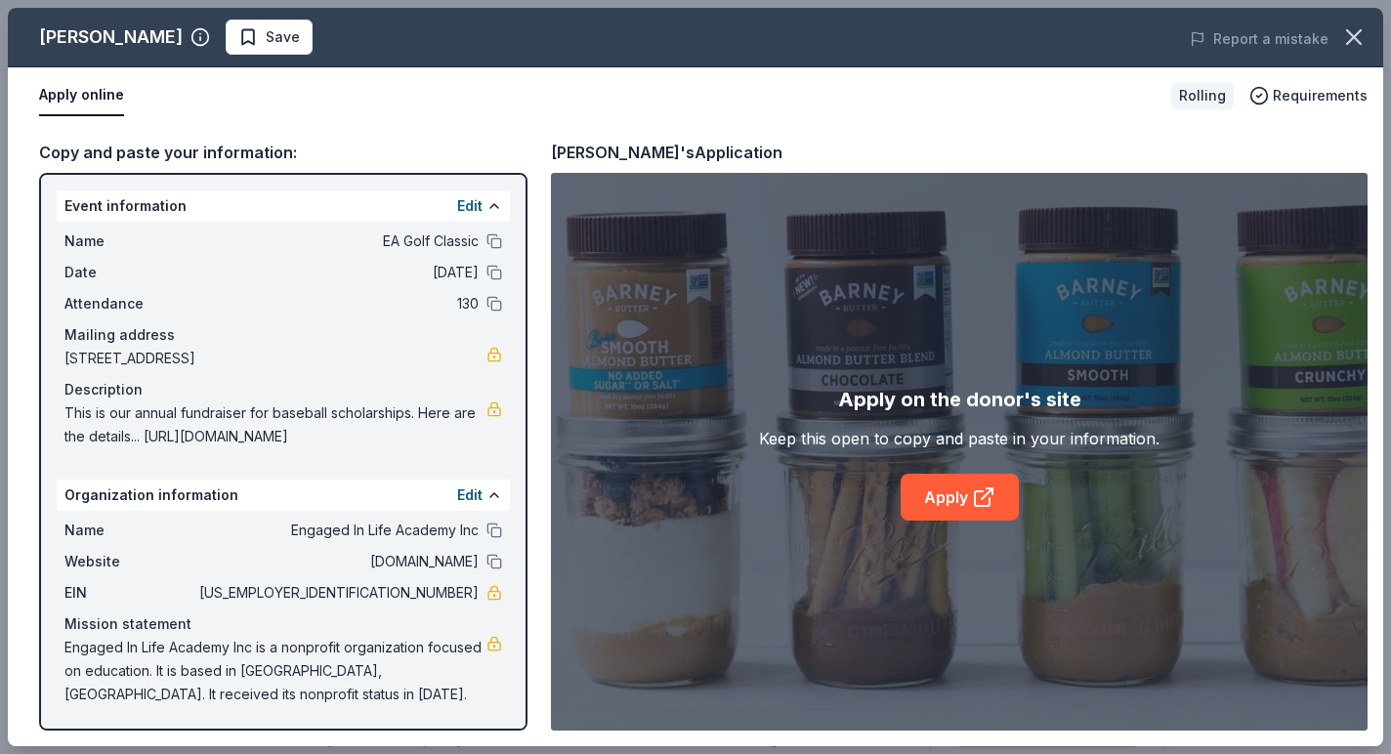
scroll to position [302, 0]
